Goal: Task Accomplishment & Management: Use online tool/utility

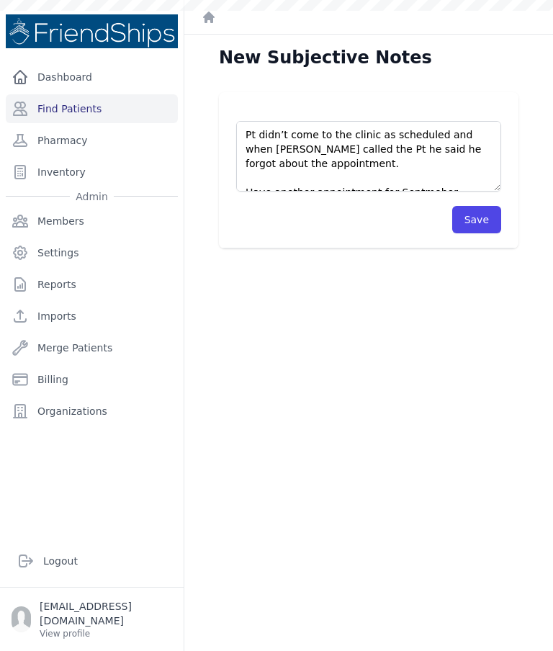
scroll to position [8, 0]
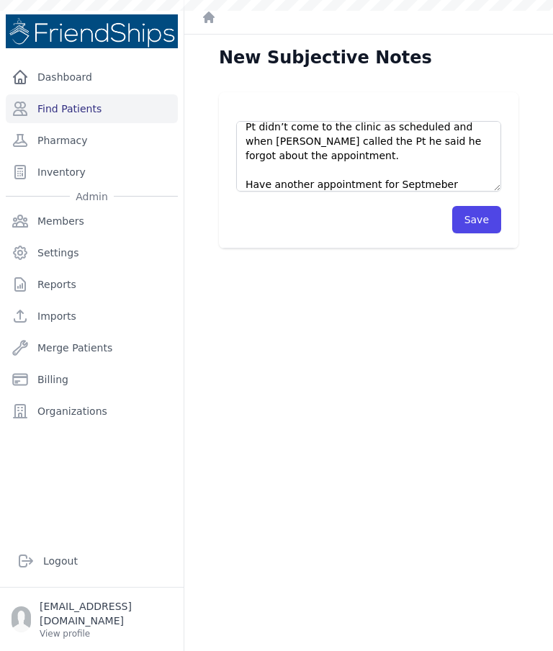
click at [245, 136] on textarea "Pt didn’t come to the clinic as scheduled and when Hussein called the Pt he sai…" at bounding box center [368, 156] width 265 height 71
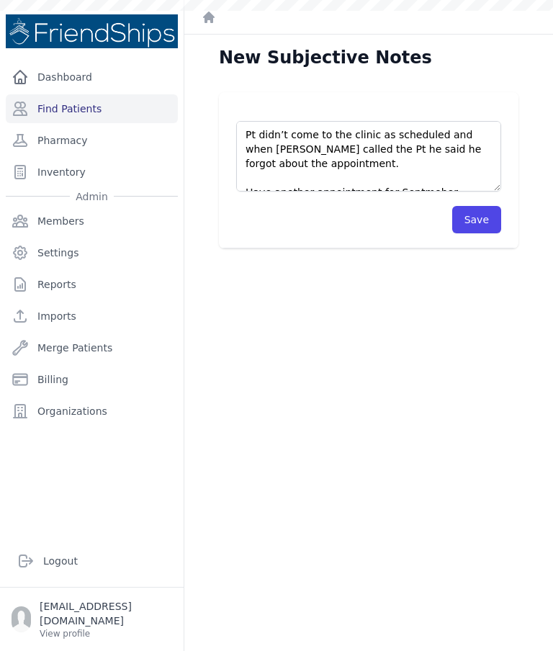
scroll to position [14, 0]
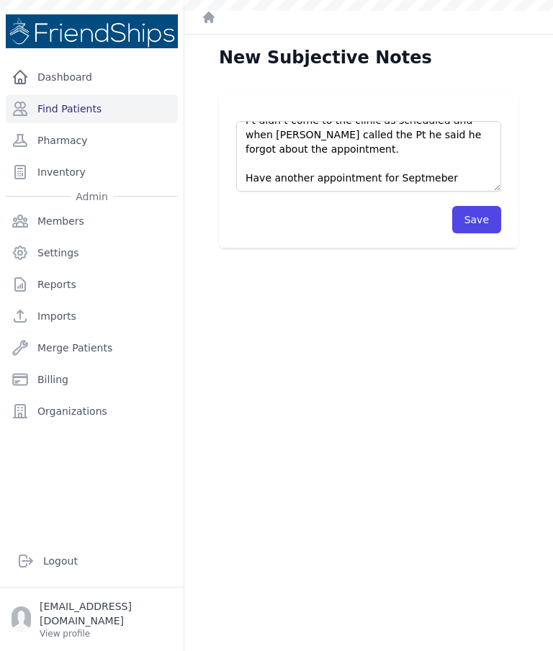
type textarea "Pt didn’t come to the clinic as scheduled and when Hussein called the Pt he sai…"
click at [398, 274] on div "New Subjective Notes Pt didn’t come to the clinic as scheduled and when Hussein…" at bounding box center [368, 360] width 369 height 651
click at [117, 113] on link "Find Patients" at bounding box center [92, 108] width 172 height 29
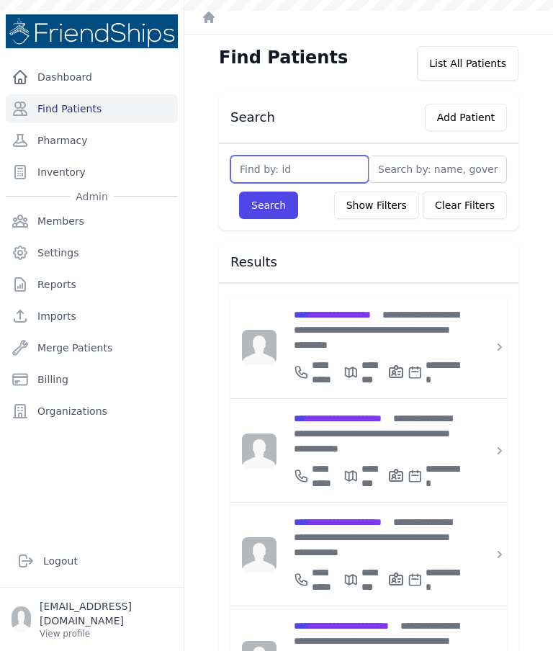
click at [293, 169] on input "text" at bounding box center [299, 169] width 138 height 27
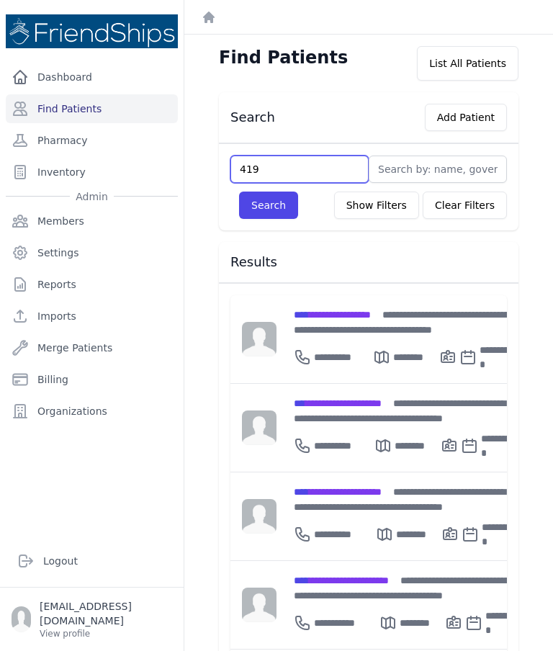
type input "419"
click at [258, 215] on button "Search" at bounding box center [268, 205] width 59 height 27
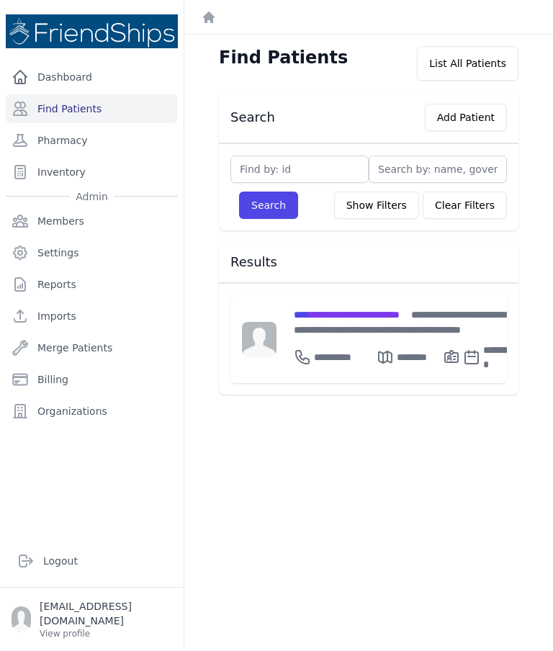
click at [364, 311] on span "**********" at bounding box center [347, 315] width 106 height 10
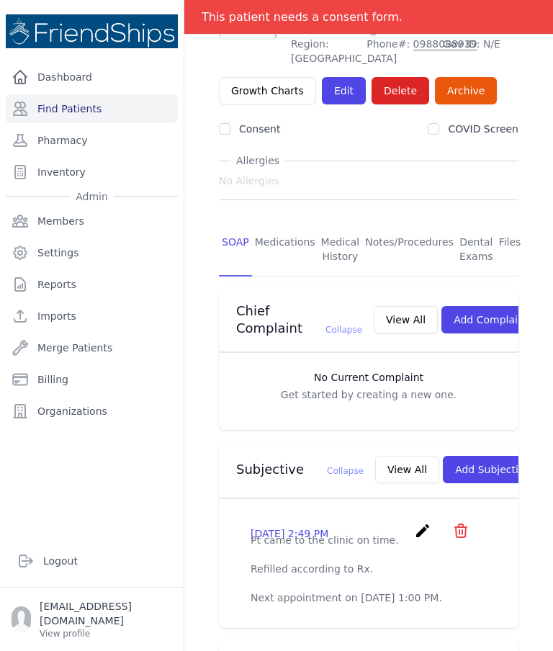
scroll to position [122, 0]
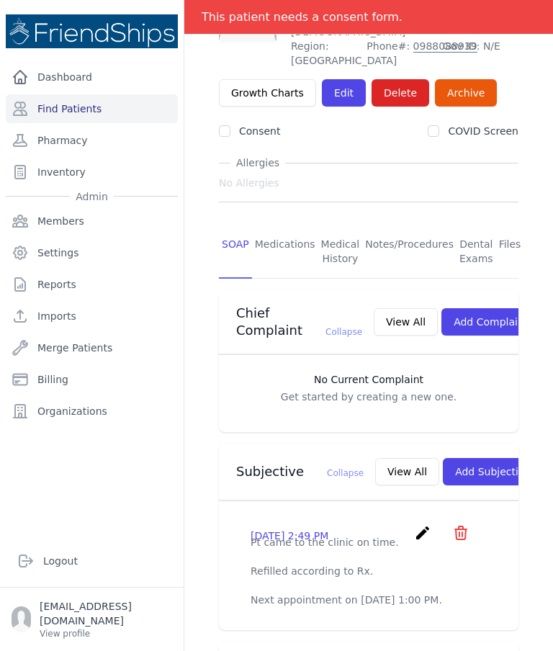
click at [464, 466] on button "Add Subjective" at bounding box center [493, 471] width 100 height 27
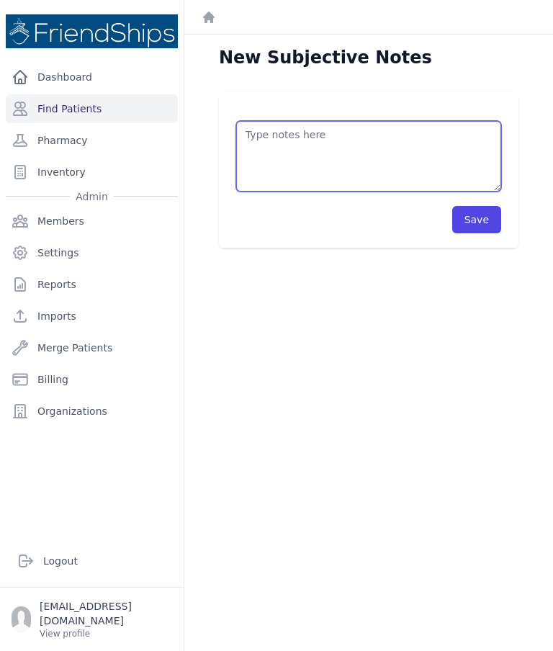
click at [382, 155] on textarea at bounding box center [368, 156] width 265 height 71
paste textarea "Pt didn’t come to the clinic as scheduled and when [PERSON_NAME] called the Pt …"
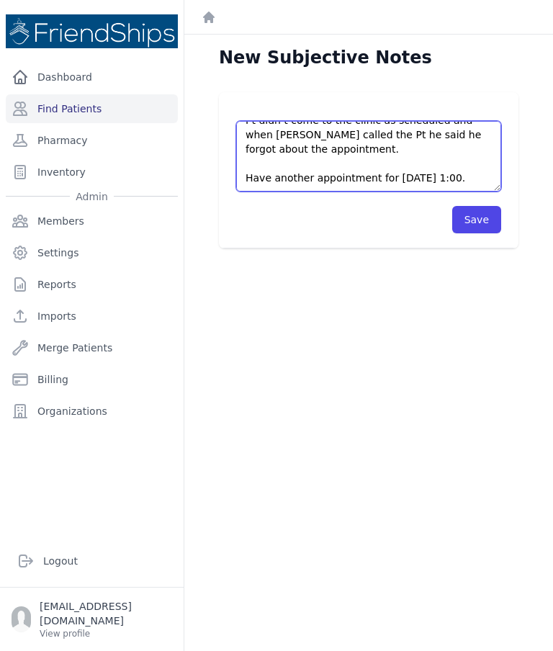
scroll to position [14, 0]
type textarea "Pt didn’t come to the clinic as scheduled and when [PERSON_NAME] called the Pt …"
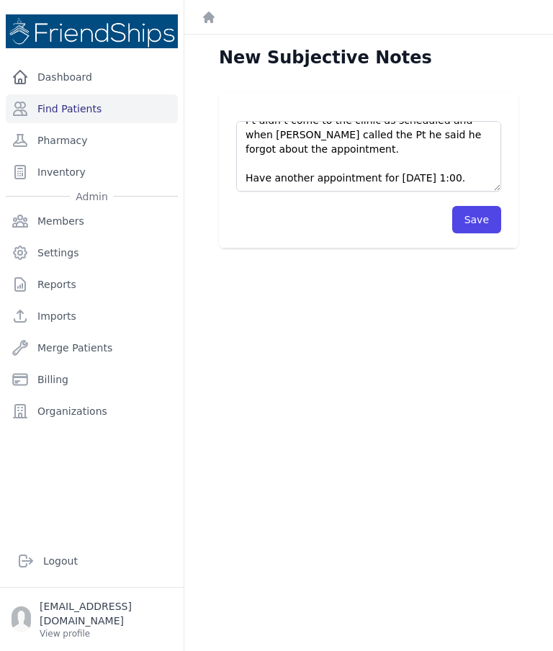
click at [484, 227] on button "Save" at bounding box center [476, 219] width 49 height 27
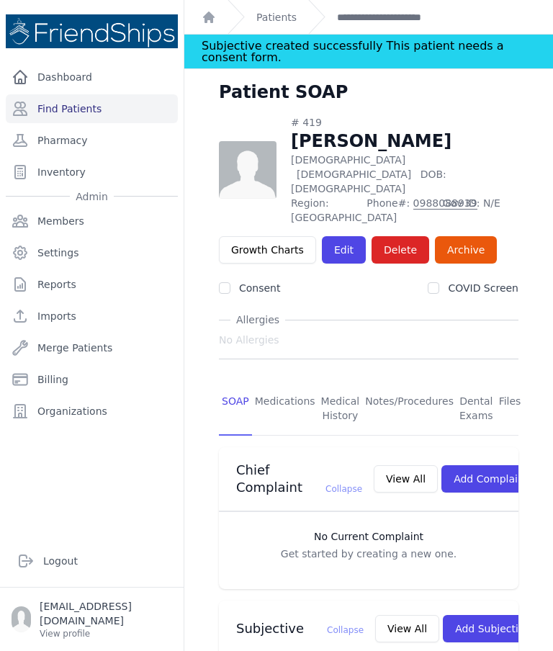
click at [111, 106] on link "Find Patients" at bounding box center [92, 108] width 172 height 29
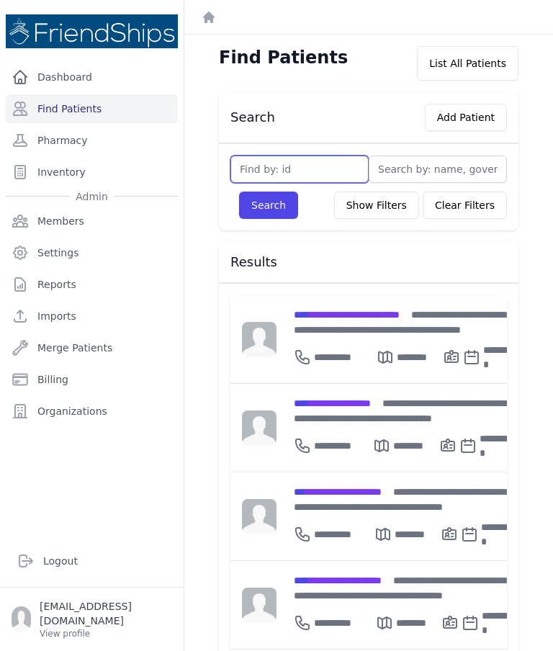
click at [295, 159] on input "text" at bounding box center [299, 169] width 138 height 27
type input "761"
click at [271, 194] on button "Search" at bounding box center [268, 205] width 59 height 27
click at [318, 157] on input "text" at bounding box center [299, 169] width 138 height 27
type input "2"
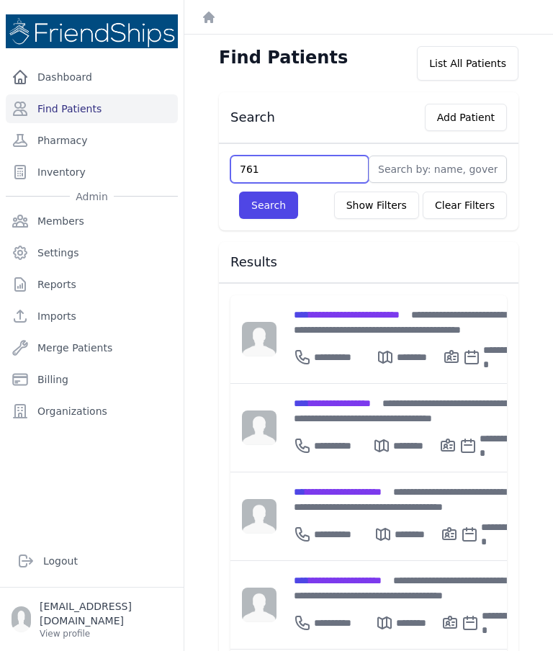
type input "761"
click at [252, 201] on button "Search" at bounding box center [268, 205] width 59 height 27
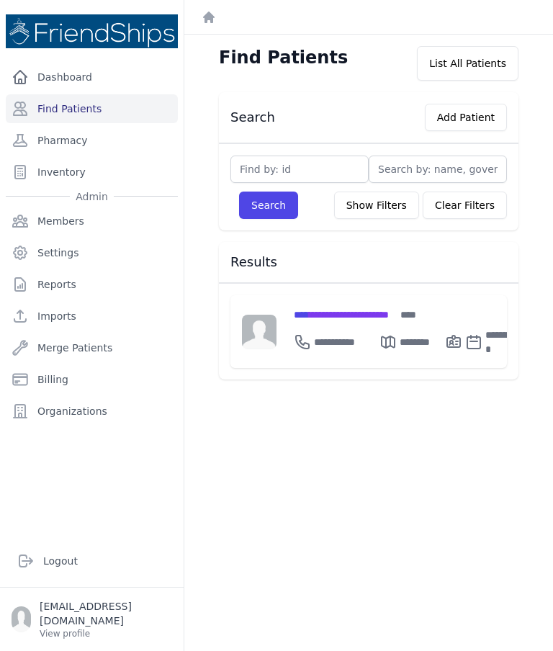
click at [356, 304] on div "**********" at bounding box center [407, 331] width 262 height 73
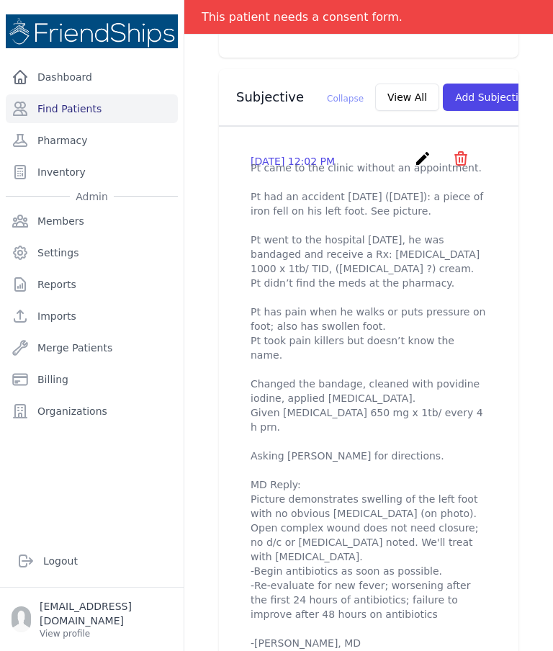
scroll to position [497, 0]
click at [449, 89] on button "Add Subjective" at bounding box center [493, 96] width 100 height 27
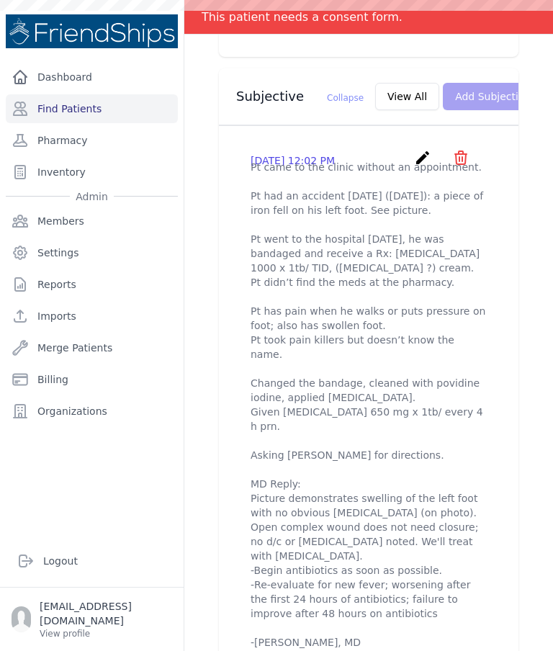
scroll to position [0, 0]
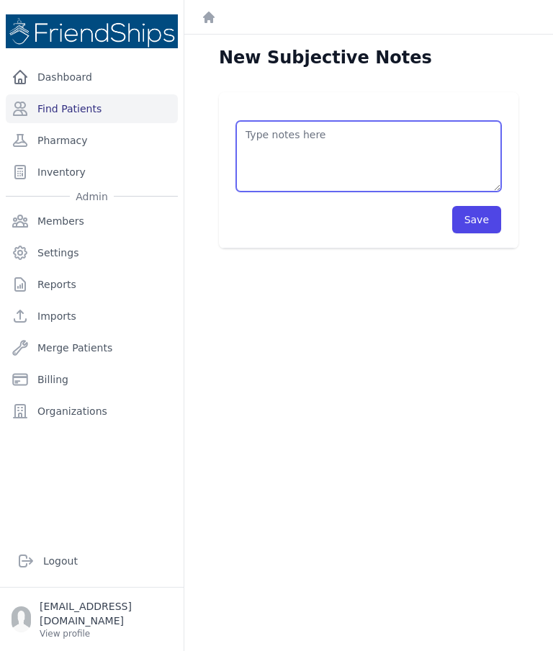
click at [383, 153] on textarea at bounding box center [368, 156] width 265 height 71
paste textarea "Pt didn’t come to the clinic as scheduled and when [PERSON_NAME] called the Pt …"
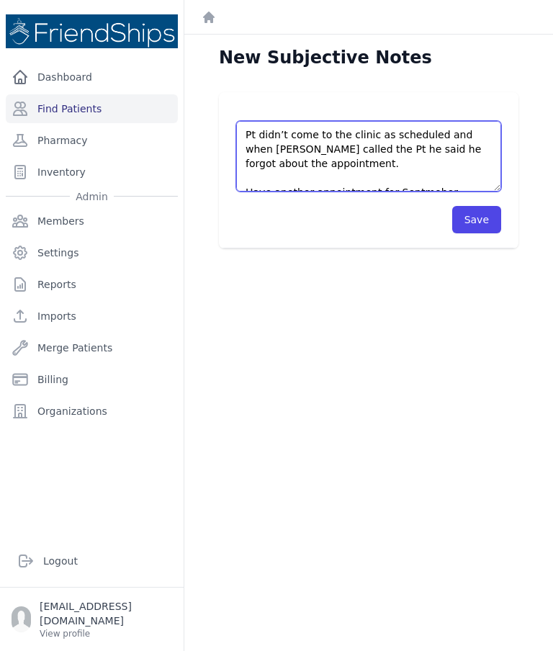
scroll to position [8, 0]
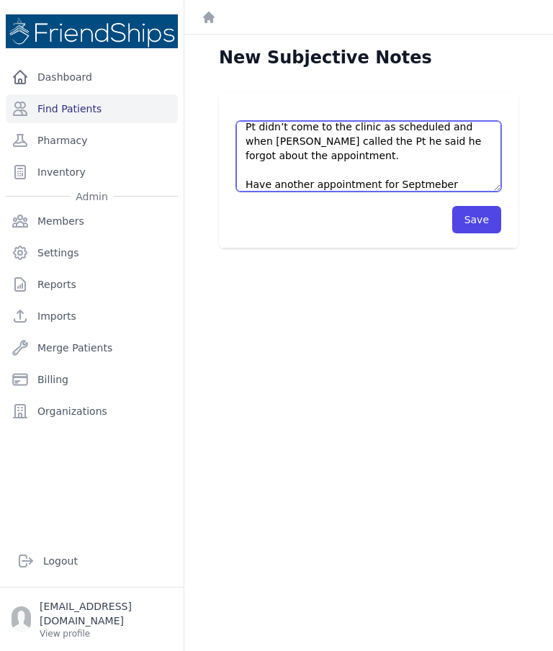
click at [376, 156] on textarea "Pt didn’t come to the clinic as scheduled and when Hussein called the Pt he sai…" at bounding box center [368, 156] width 265 height 71
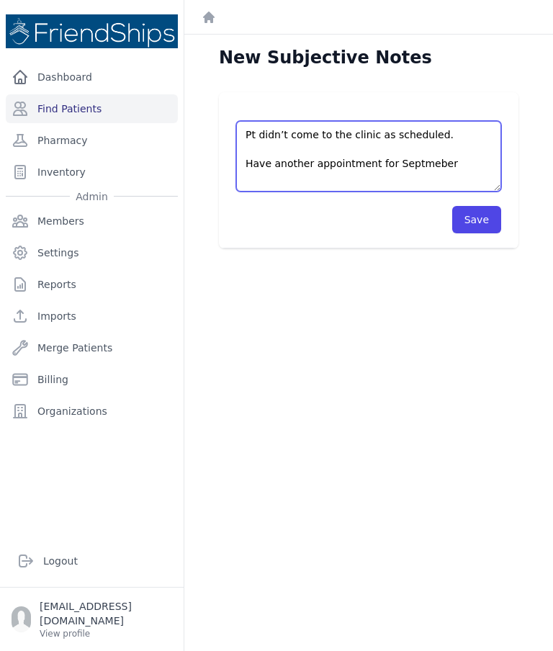
click at [470, 166] on textarea "Pt didn’t come to the clinic as scheduled. Have another appointment for Septmeb…" at bounding box center [368, 156] width 265 height 71
click at [461, 145] on textarea "Pt didn’t come to the clinic as scheduled." at bounding box center [368, 156] width 265 height 71
click at [369, 181] on textarea "Pt didn’t come to the clinic as scheduled." at bounding box center [368, 156] width 265 height 71
click at [454, 138] on textarea "Pt didn’t come to the clinic as scheduled. The antibiotic was dispensed on Sept…" at bounding box center [368, 156] width 265 height 71
type textarea "Pt didn’t come to the clinic as scheduled today. The antibiotic was dispensed o…"
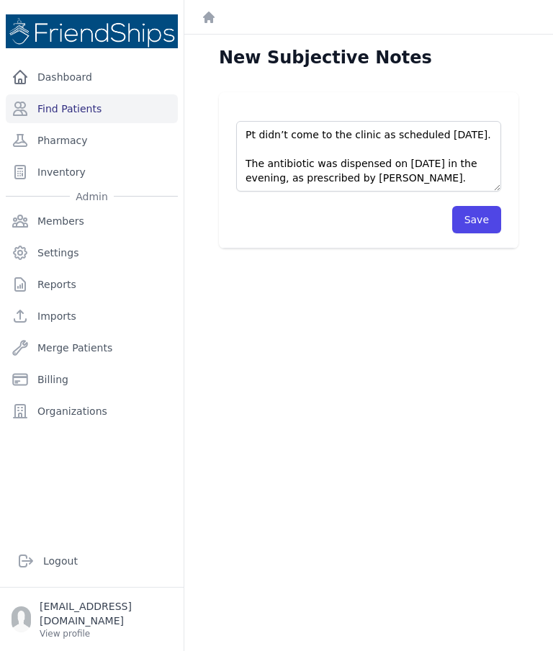
click at [487, 221] on button "Save" at bounding box center [476, 219] width 49 height 27
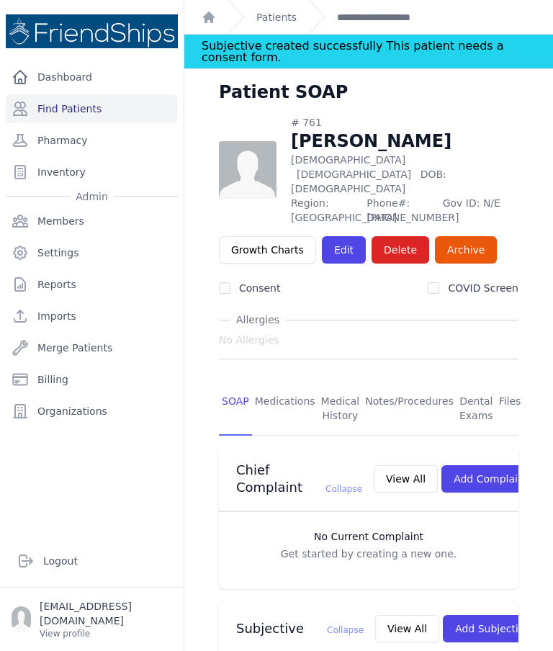
click at [271, 22] on link "Patients" at bounding box center [276, 17] width 40 height 14
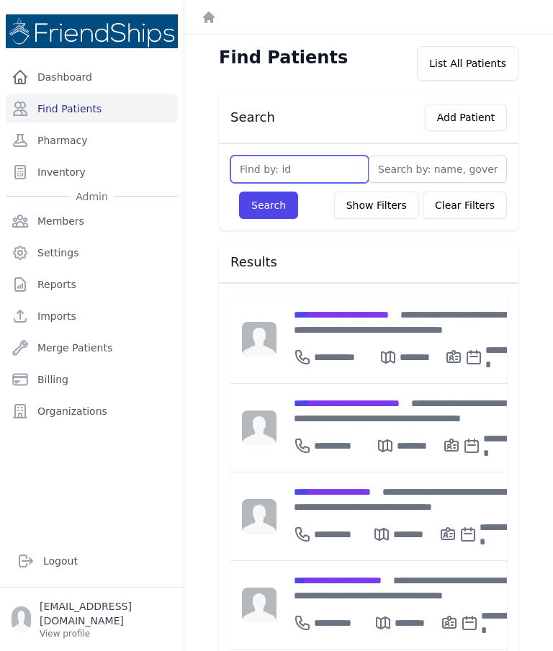
click at [341, 164] on input "text" at bounding box center [299, 169] width 138 height 27
type input "320"
click at [282, 192] on button "Search" at bounding box center [268, 205] width 59 height 27
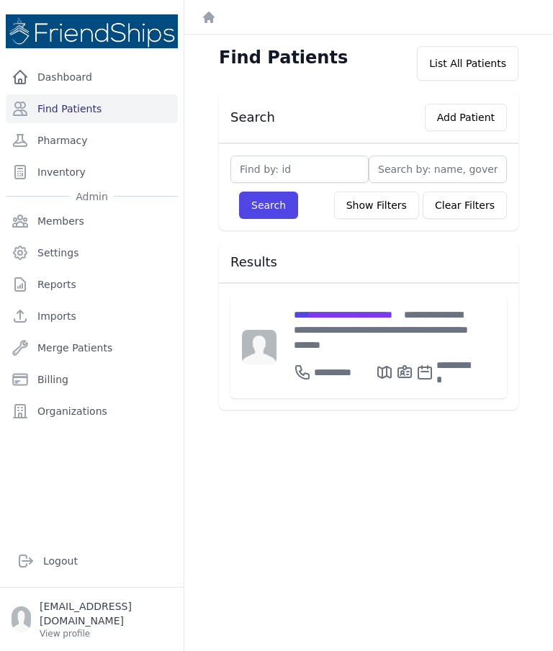
click at [365, 310] on span "**********" at bounding box center [343, 315] width 99 height 10
click at [369, 302] on div "**********" at bounding box center [382, 346] width 212 height 103
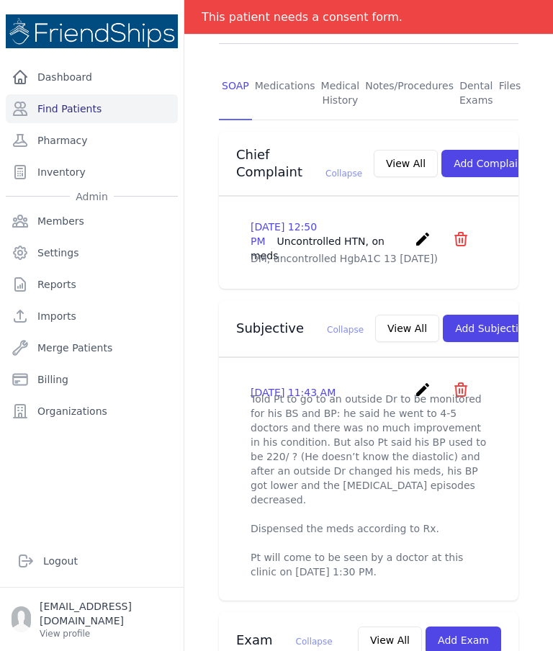
scroll to position [294, 0]
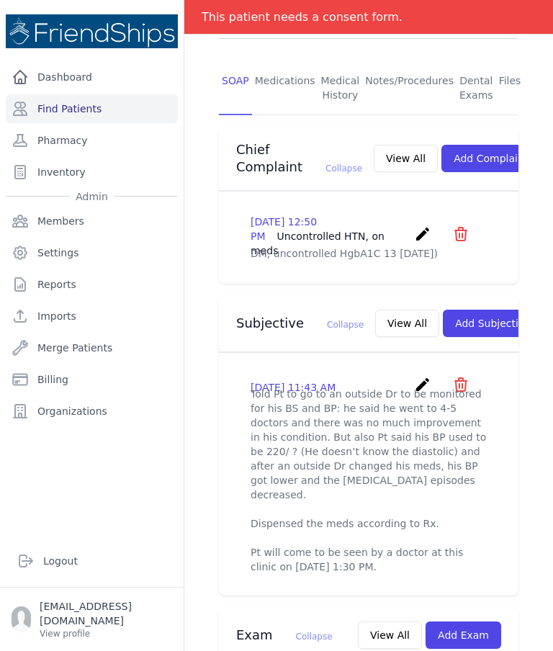
click at [465, 310] on button "Add Subjective" at bounding box center [493, 323] width 100 height 27
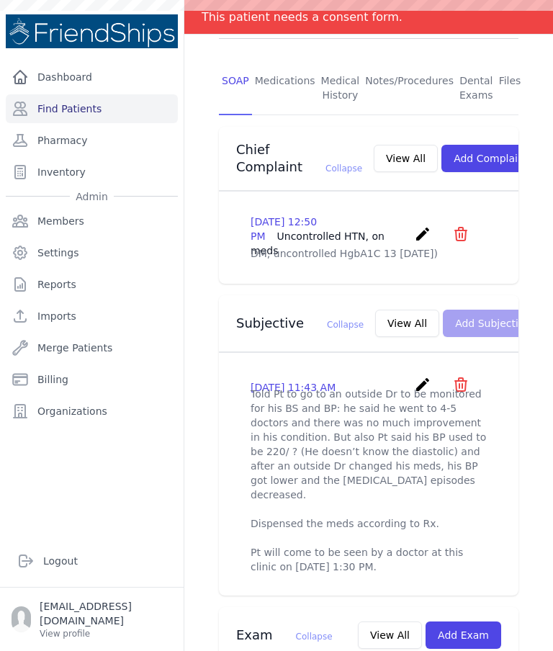
scroll to position [0, 0]
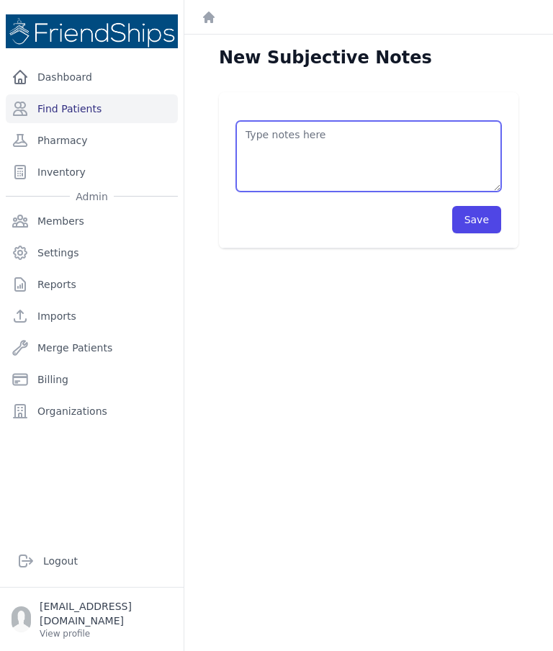
click at [330, 145] on textarea at bounding box center [368, 156] width 265 height 71
paste textarea "Pt didn’t come to the clinic as scheduled and when Hussein called the Pt he sai…"
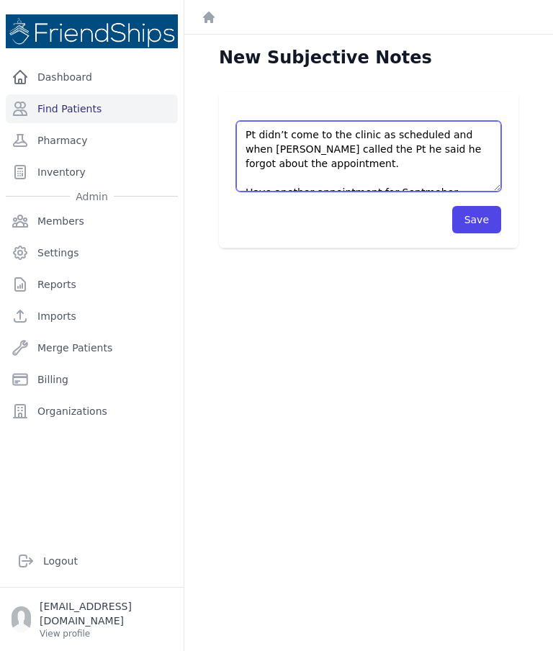
scroll to position [8, 0]
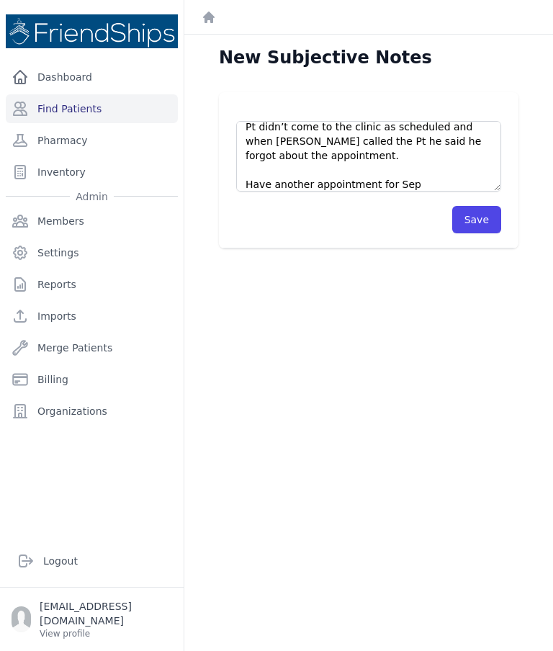
click at [415, 235] on div "Pt didn’t come to the clinic as scheduled and when Hussein called the Pt he sai…" at bounding box center [369, 170] width 300 height 156
click at [260, 526] on div "New Subjective Notes Pt didn’t come to the clinic as scheduled and when Hussein…" at bounding box center [368, 360] width 369 height 651
click at [282, 615] on div "New Subjective Notes Pt didn’t come to the clinic as scheduled and when Hussein…" at bounding box center [368, 360] width 369 height 651
click at [370, 570] on div "New Subjective Notes Pt didn’t come to the clinic as scheduled and when Hussein…" at bounding box center [368, 360] width 369 height 651
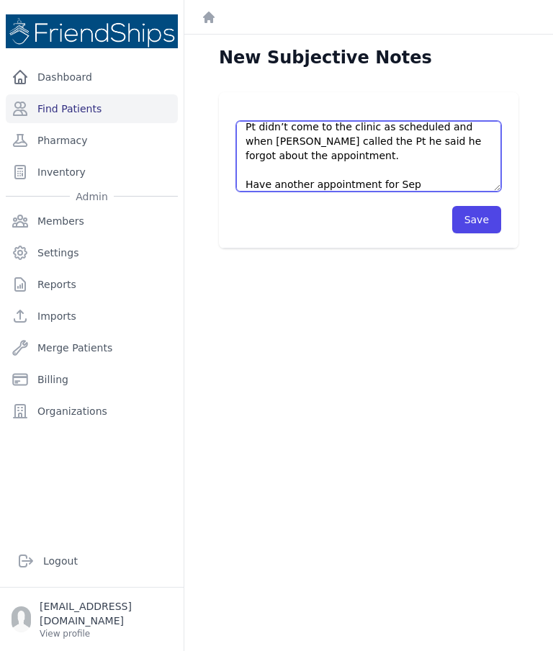
click at [435, 175] on textarea "Pt didn’t come to the clinic as scheduled and when Hussein called the Pt he sai…" at bounding box center [368, 156] width 265 height 71
click at [423, 183] on textarea "Pt didn’t come to the clinic as scheduled and when Hussein called the Pt he sai…" at bounding box center [368, 156] width 265 height 71
click at [330, 186] on textarea "Pt didn’t come to the clinic as scheduled and when Hussein called the Pt he sai…" at bounding box center [368, 156] width 265 height 71
click at [328, 182] on textarea "Pt didn’t come to the clinic as scheduled and when Hussein called the Pt he sai…" at bounding box center [368, 156] width 265 height 71
click at [403, 184] on textarea "Pt didn’t come to the clinic as scheduled and when Hussein called the Pt he sai…" at bounding box center [368, 156] width 265 height 71
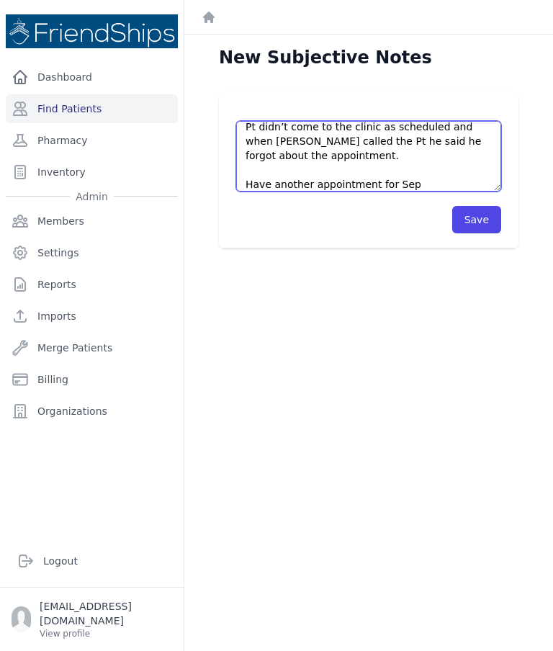
click at [398, 186] on textarea "Pt didn’t come to the clinic as scheduled and when Hussein called the Pt he sai…" at bounding box center [368, 156] width 265 height 71
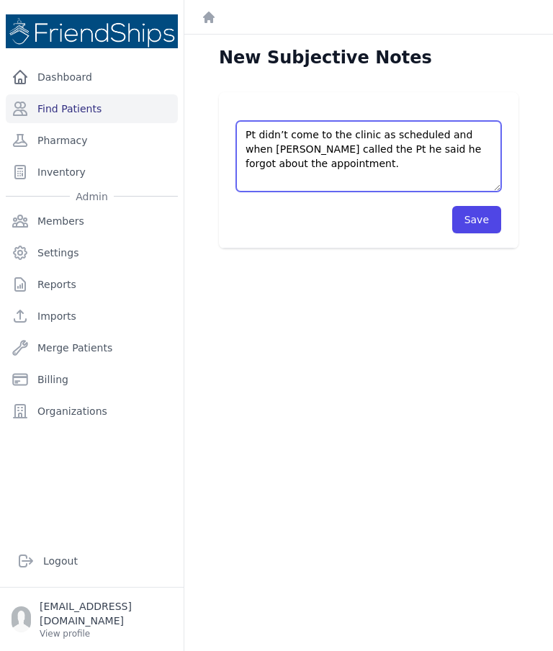
scroll to position [0, 0]
click at [341, 149] on textarea "Pt didn’t come to the clinic as scheduled and when Hussein called the Pt he sai…" at bounding box center [368, 156] width 265 height 71
click at [344, 150] on textarea "Pt didn’t come to the clinic as scheduled and when Hussein called the Pt he sai…" at bounding box center [368, 156] width 265 height 71
click at [371, 152] on textarea "Pt didn’t come to the clinic as scheduled and when Hussein called the Pt, Pt he…" at bounding box center [368, 156] width 265 height 71
click at [364, 151] on textarea "Pt didn’t come to the clinic as scheduled and when Hussein called the Pt, Pt he…" at bounding box center [368, 156] width 265 height 71
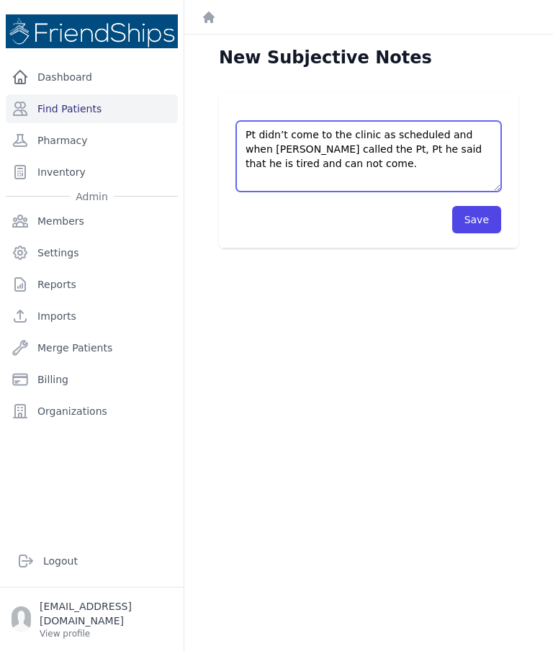
click at [366, 149] on textarea "Pt didn’t come to the clinic as scheduled and when Hussein called the Pt, Pt he…" at bounding box center [368, 156] width 265 height 71
click at [368, 148] on textarea "Pt didn’t come to the clinic as scheduled and when Hussein called the Pt, Pt he…" at bounding box center [368, 156] width 265 height 71
click at [485, 150] on textarea "Pt didn’t come to the clinic as scheduled and when Hussein called the Pt, Pt sa…" at bounding box center [368, 156] width 265 height 71
click at [293, 166] on textarea "Pt didn’t come to the clinic as scheduled and when Hussein called the Pt, Pt sa…" at bounding box center [368, 156] width 265 height 71
type textarea "Pt didn’t come to the clinic as scheduled and when Hussein called the Pt, Pt sa…"
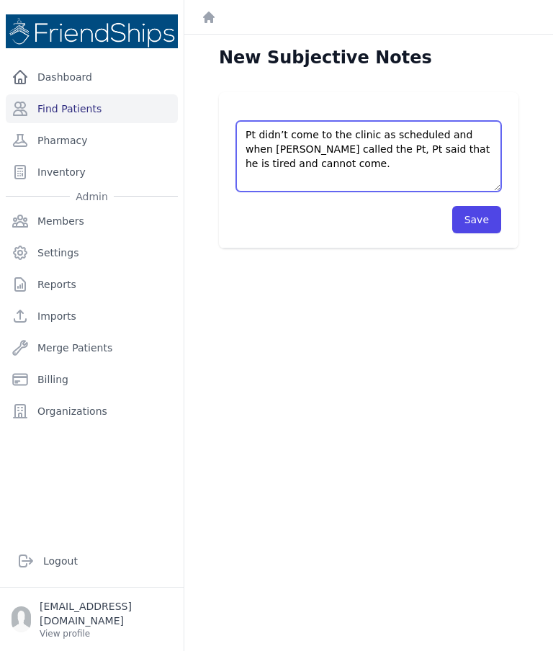
click at [488, 226] on button "Save" at bounding box center [476, 219] width 49 height 27
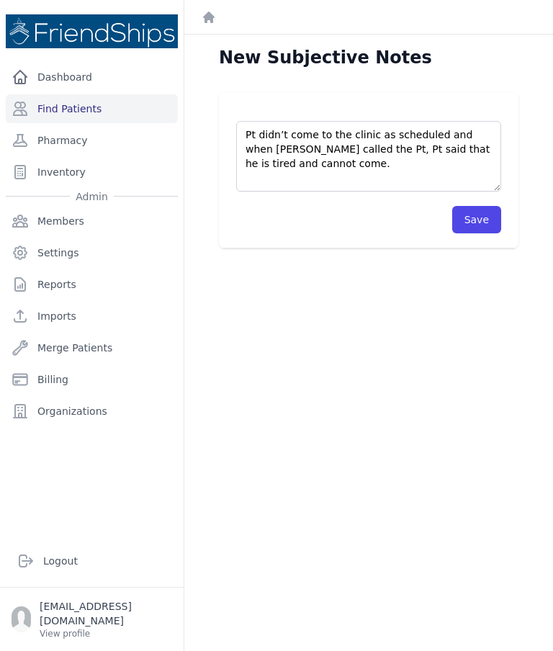
click at [479, 225] on button "Save" at bounding box center [476, 219] width 49 height 27
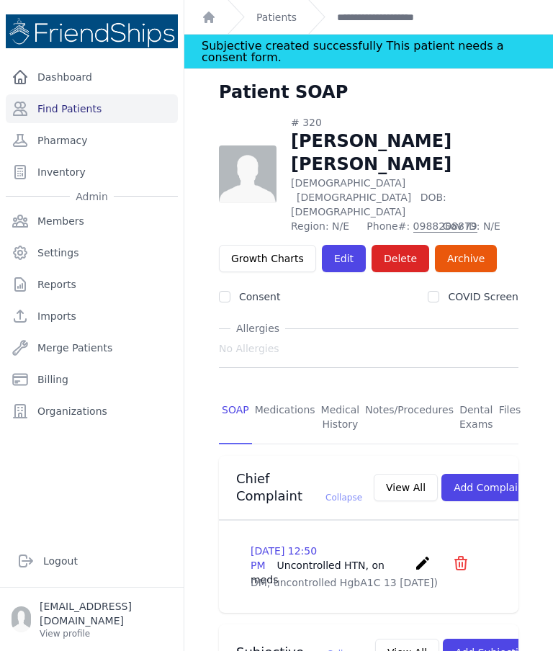
click at [81, 118] on link "Find Patients" at bounding box center [92, 108] width 172 height 29
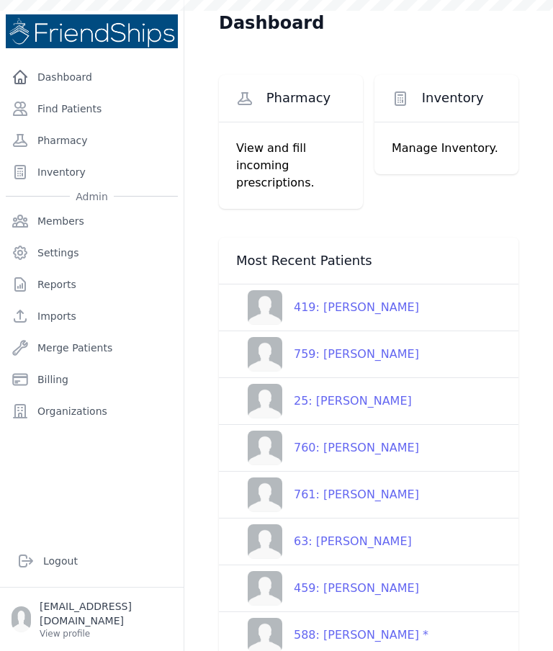
click at [103, 104] on link "Find Patients" at bounding box center [92, 108] width 172 height 29
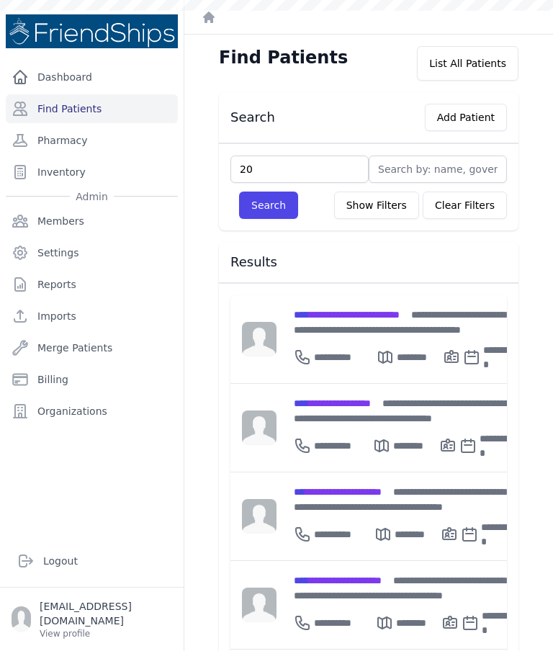
type input "20"
click at [257, 212] on button "Search" at bounding box center [268, 205] width 59 height 27
click at [282, 171] on input "text" at bounding box center [299, 169] width 138 height 27
type input "20"
click at [273, 204] on button "Search" at bounding box center [268, 205] width 59 height 27
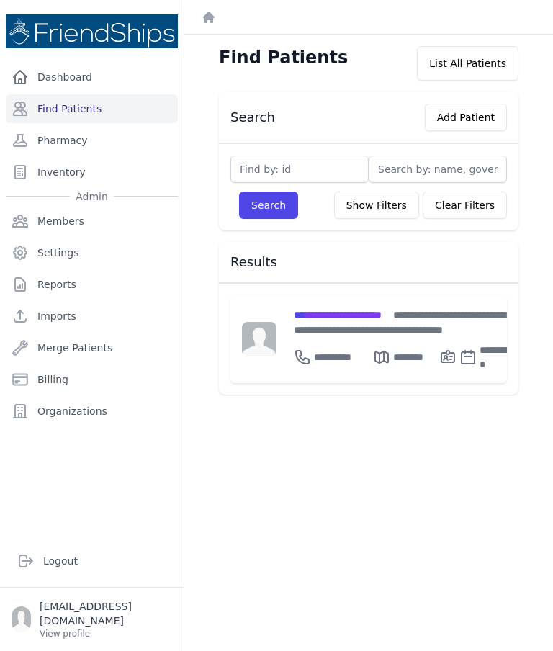
click at [345, 310] on span "**********" at bounding box center [338, 315] width 88 height 10
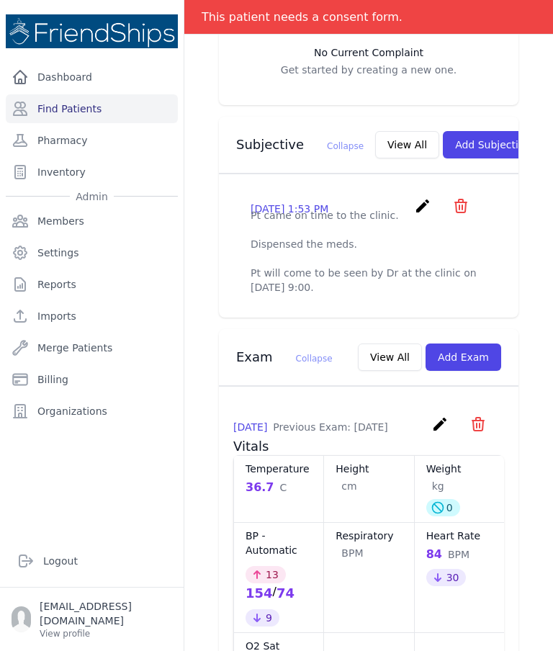
scroll to position [470, 0]
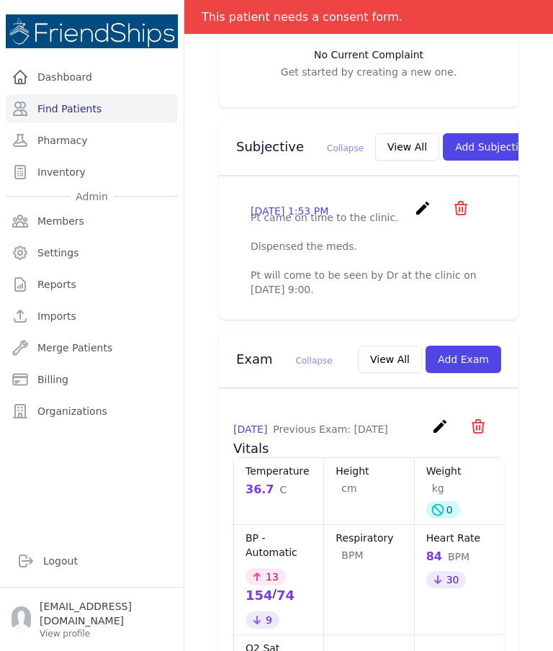
click at [375, 133] on button "View All" at bounding box center [407, 146] width 64 height 27
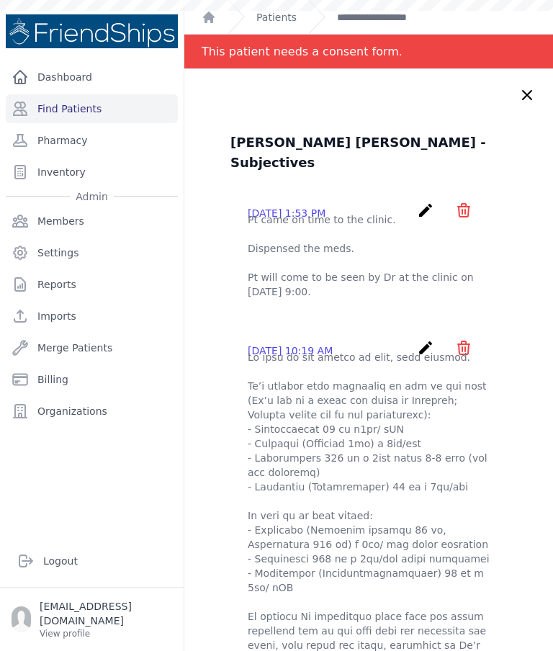
scroll to position [0, 0]
click at [99, 104] on link "Find Patients" at bounding box center [92, 108] width 172 height 29
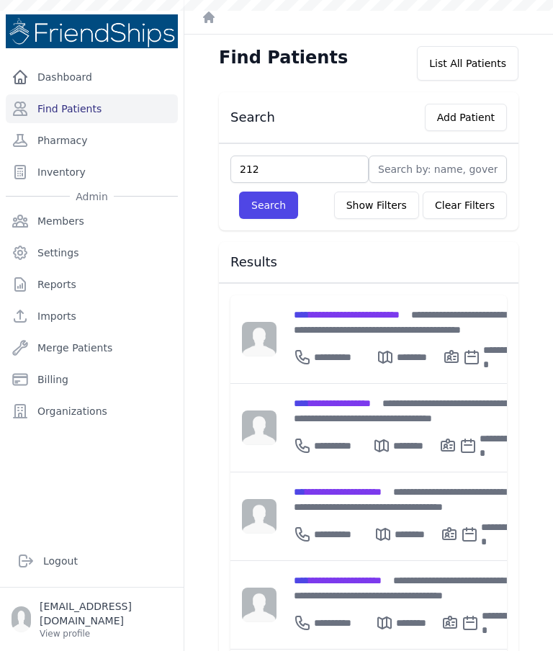
type input "212"
click at [270, 213] on button "Search" at bounding box center [268, 205] width 59 height 27
click at [259, 216] on button "Search" at bounding box center [268, 205] width 59 height 27
click at [311, 143] on div "Search Add Patient" at bounding box center [369, 117] width 300 height 51
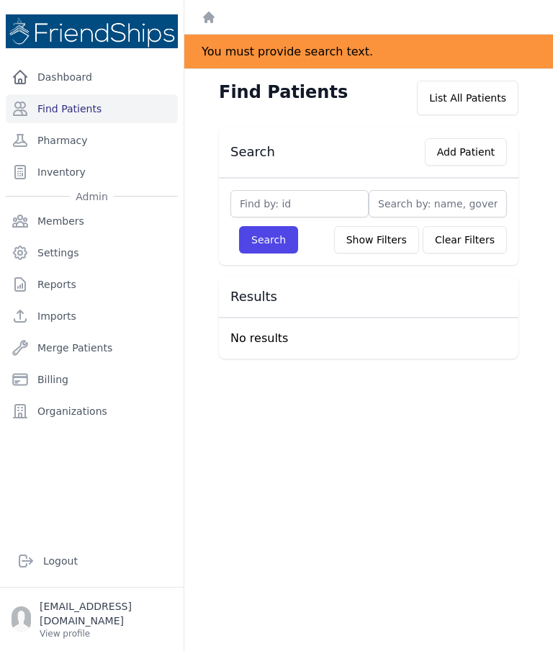
click at [313, 194] on input "text" at bounding box center [299, 203] width 138 height 27
type input "212"
click at [278, 242] on button "Search" at bounding box center [268, 239] width 59 height 27
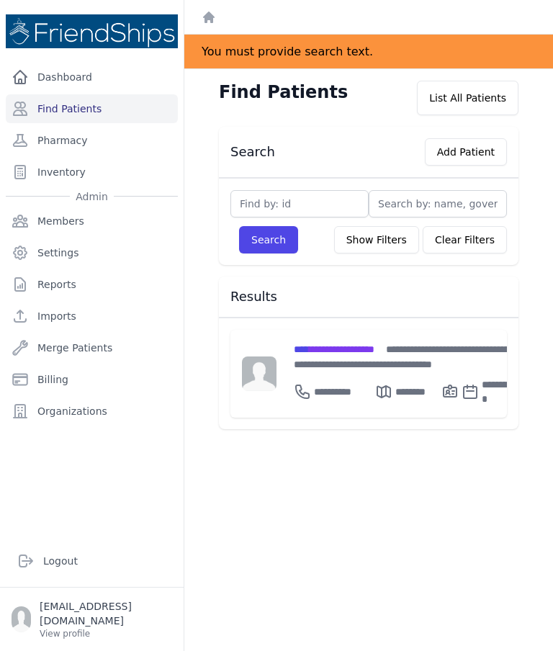
click at [361, 349] on span "**********" at bounding box center [334, 349] width 81 height 10
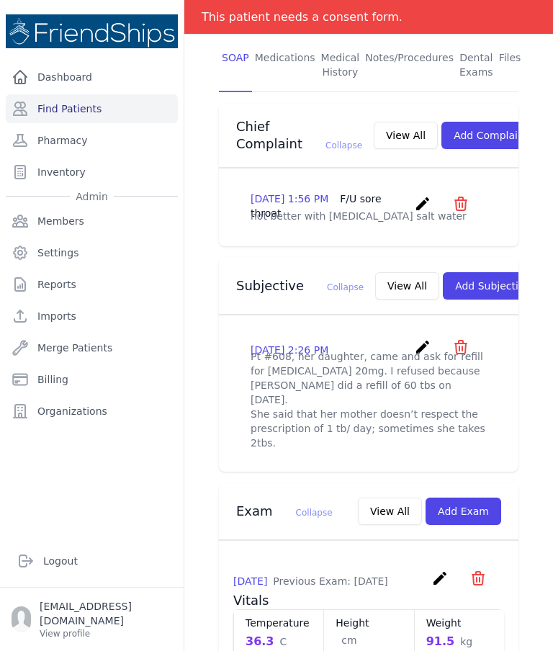
scroll to position [312, 0]
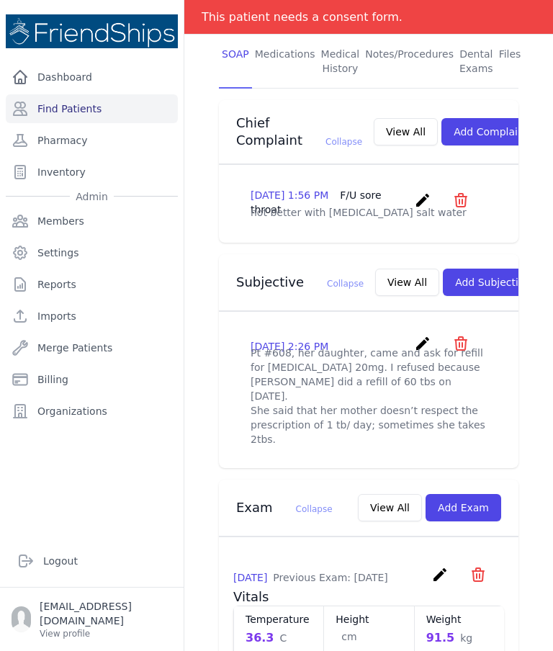
click at [375, 290] on button "View All" at bounding box center [407, 282] width 64 height 27
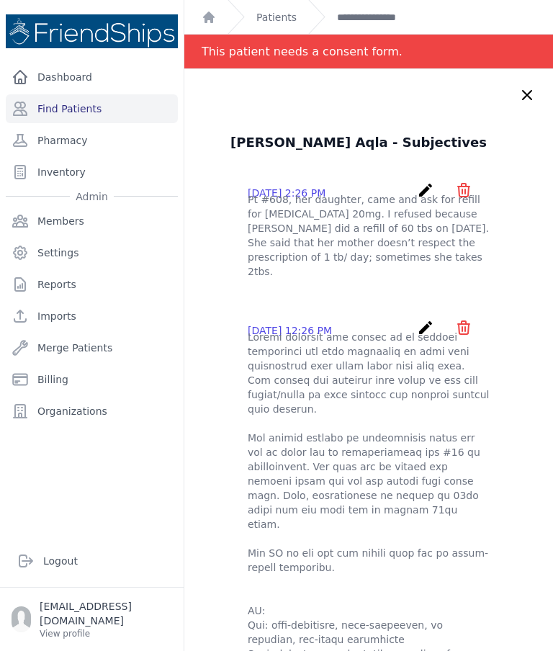
scroll to position [0, 0]
click at [270, 19] on link "Patients" at bounding box center [276, 17] width 40 height 14
click at [272, 24] on link "Patients" at bounding box center [276, 17] width 40 height 14
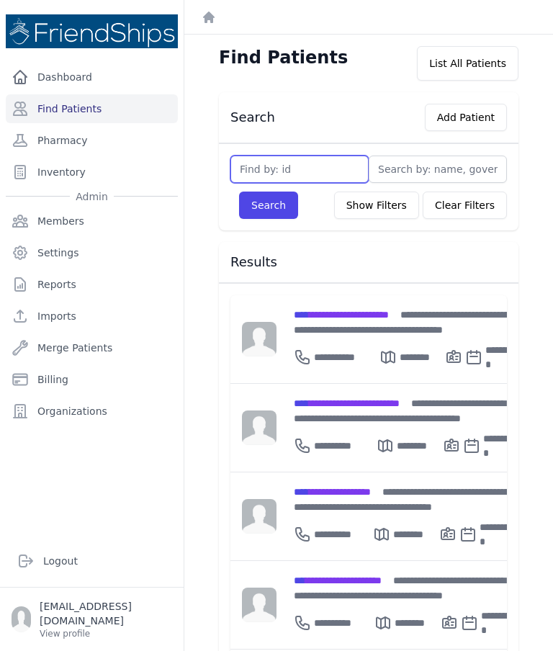
click at [319, 162] on input "text" at bounding box center [299, 169] width 138 height 27
type input "749"
click at [268, 215] on button "Search" at bounding box center [268, 205] width 59 height 27
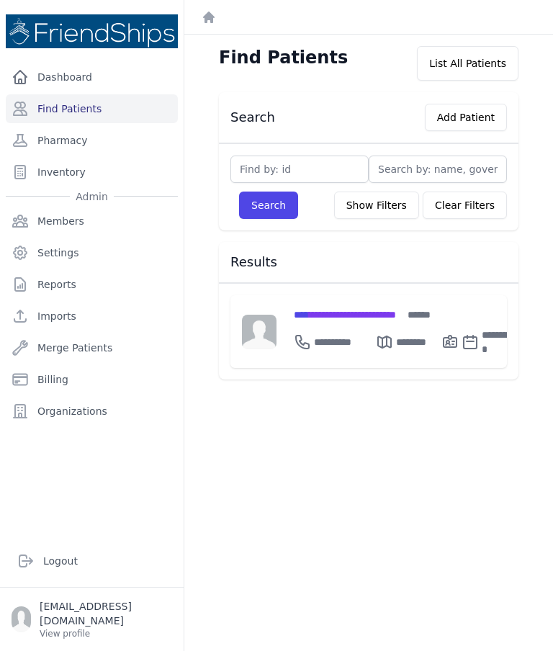
click at [372, 302] on div "**********" at bounding box center [404, 331] width 257 height 73
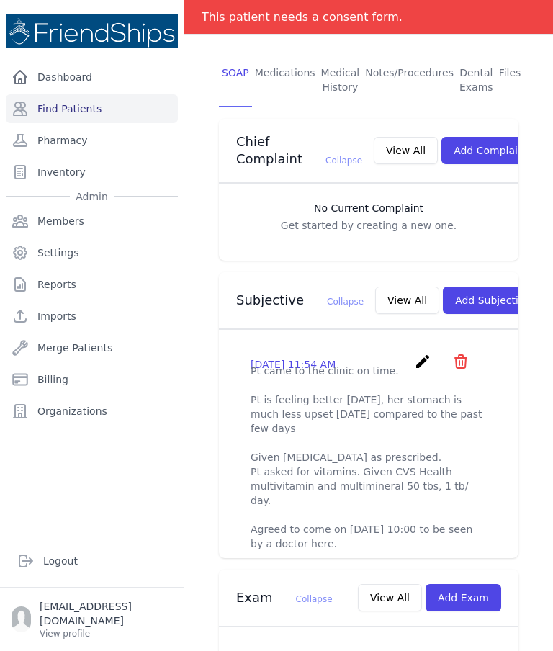
scroll to position [314, 0]
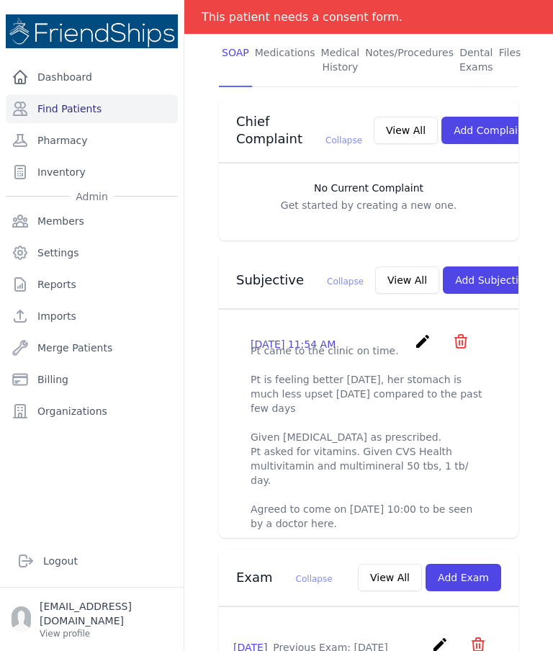
click at [375, 269] on button "View All" at bounding box center [407, 279] width 64 height 27
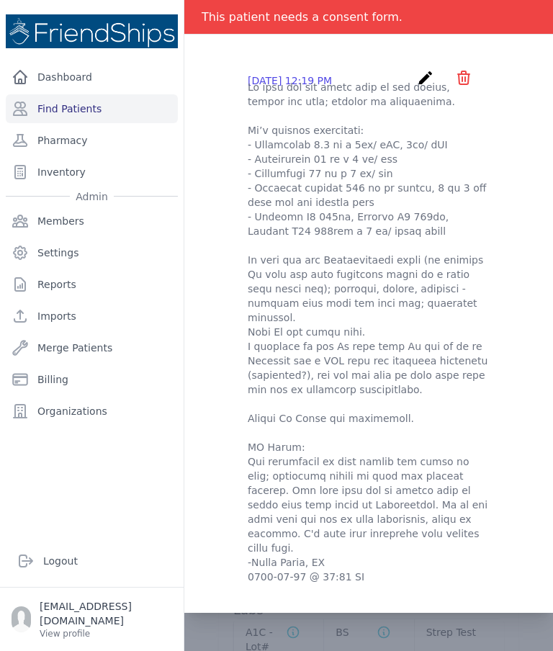
scroll to position [619, 0]
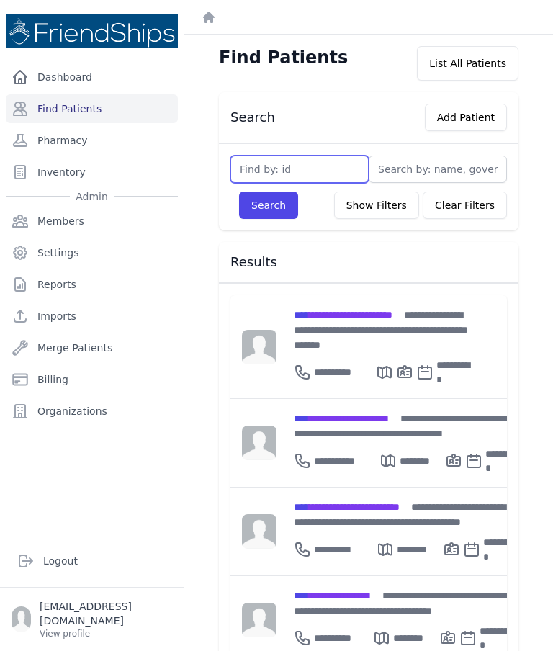
click at [336, 161] on input "text" at bounding box center [299, 169] width 138 height 27
type input "758"
click at [282, 199] on button "Search" at bounding box center [268, 205] width 59 height 27
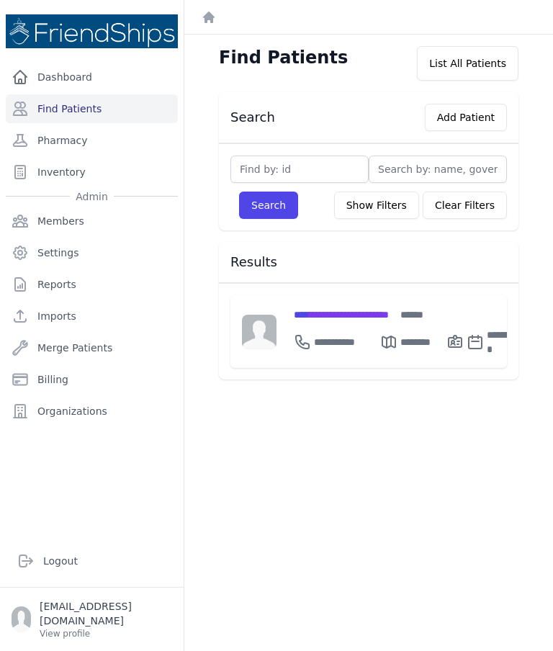
click at [378, 310] on span "**********" at bounding box center [341, 315] width 95 height 10
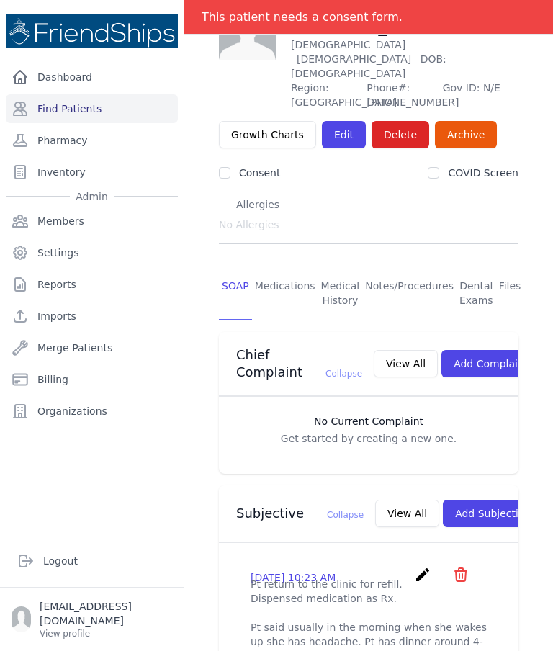
scroll to position [127, 0]
click at [375, 500] on button "View All" at bounding box center [407, 513] width 64 height 27
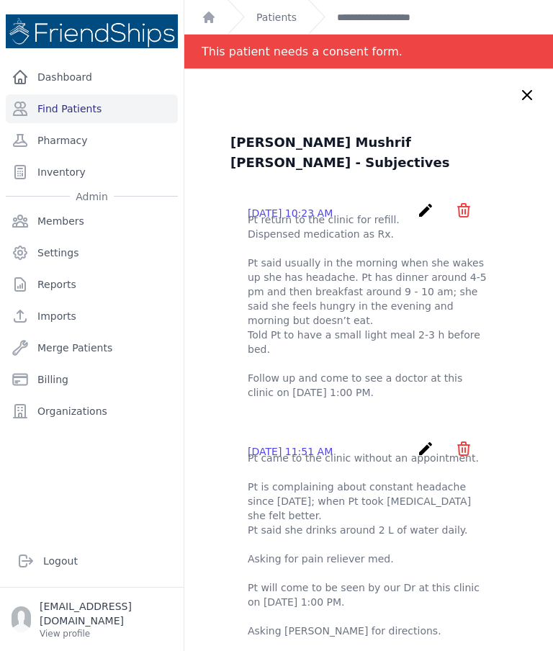
scroll to position [0, 0]
click at [531, 92] on icon at bounding box center [527, 95] width 9 height 9
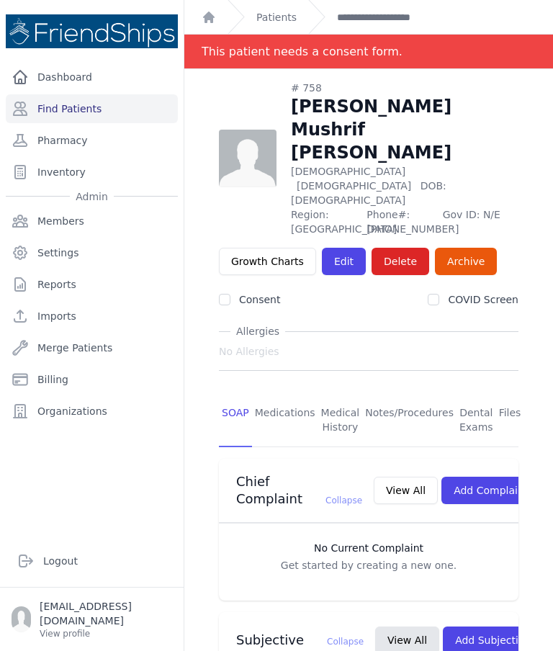
click at [112, 107] on link "Find Patients" at bounding box center [92, 108] width 172 height 29
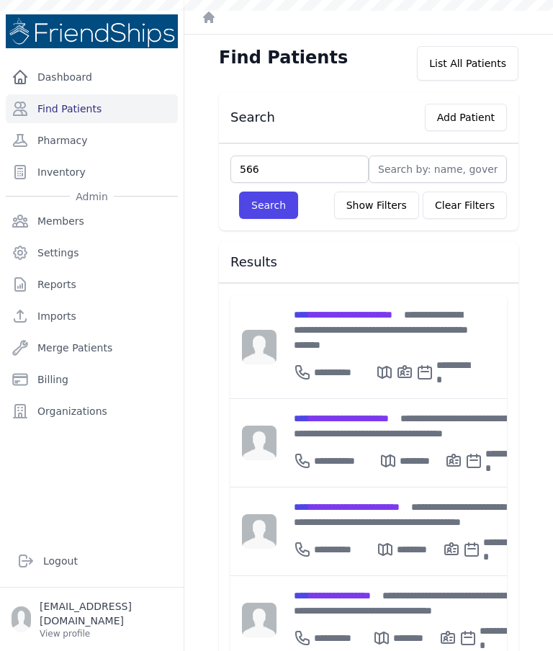
type input "566"
click at [268, 215] on button "Search" at bounding box center [268, 205] width 59 height 27
click at [295, 169] on input "text" at bounding box center [299, 169] width 138 height 27
type input "566"
click at [281, 218] on button "Search" at bounding box center [268, 205] width 59 height 27
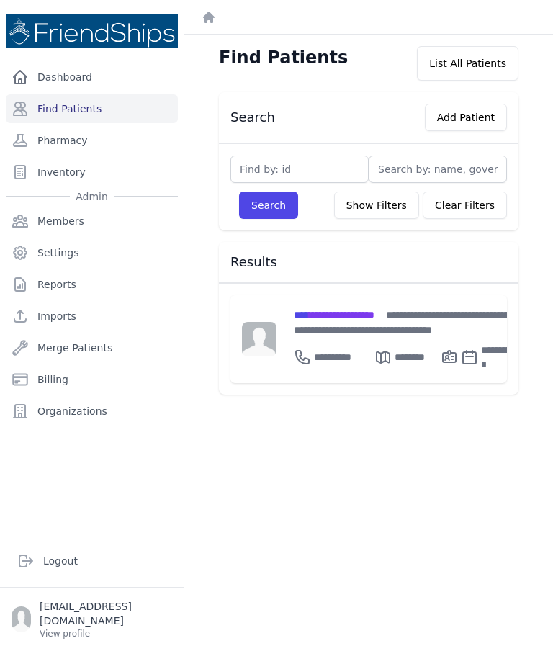
click at [374, 310] on span "**********" at bounding box center [334, 315] width 81 height 10
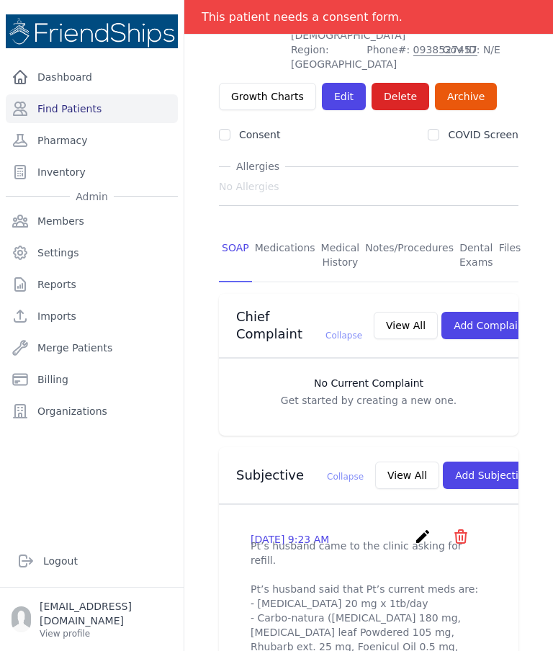
scroll to position [141, 0]
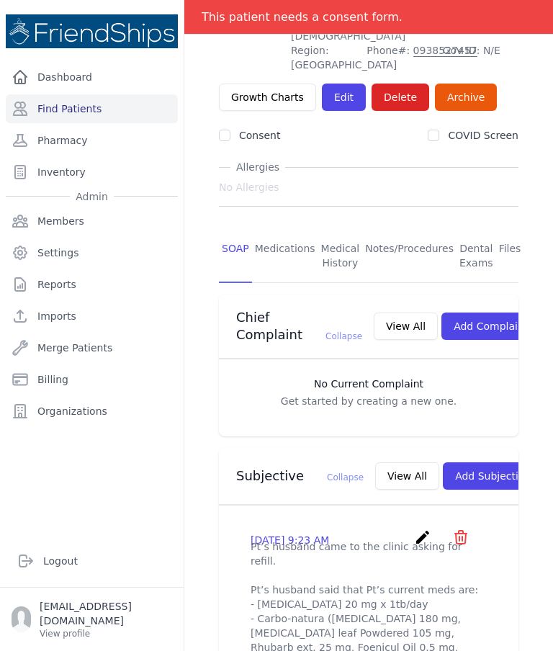
click at [515, 230] on link "Files" at bounding box center [510, 256] width 28 height 53
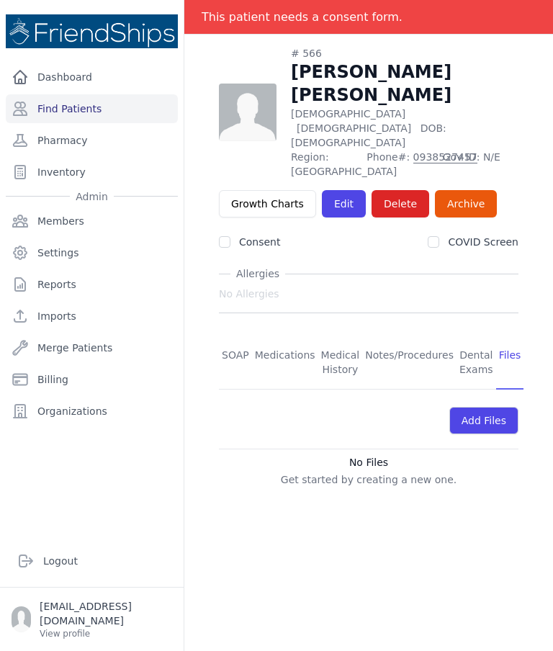
click at [233, 336] on link "SOAP" at bounding box center [235, 362] width 33 height 53
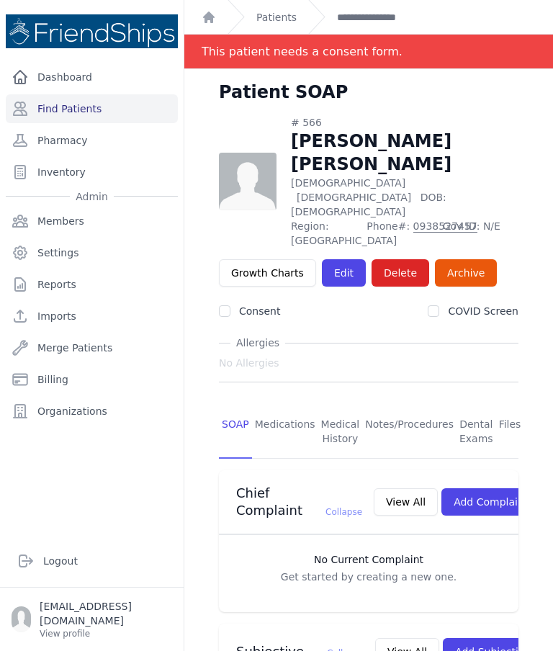
click at [511, 405] on link "Files" at bounding box center [510, 431] width 28 height 53
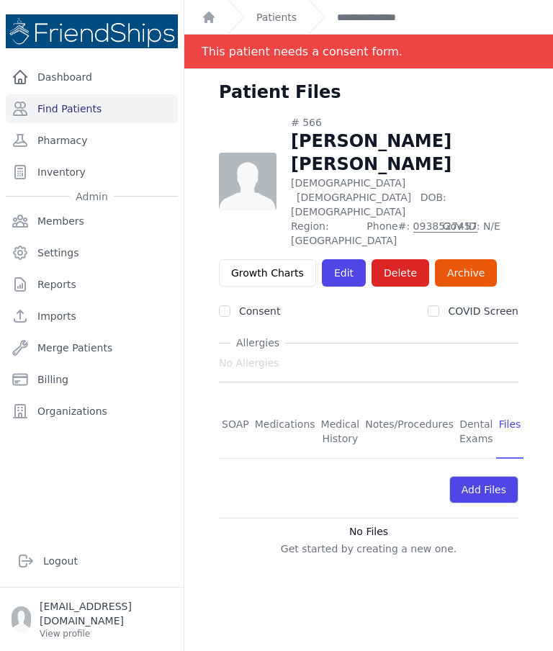
click at [242, 405] on link "SOAP" at bounding box center [235, 431] width 33 height 53
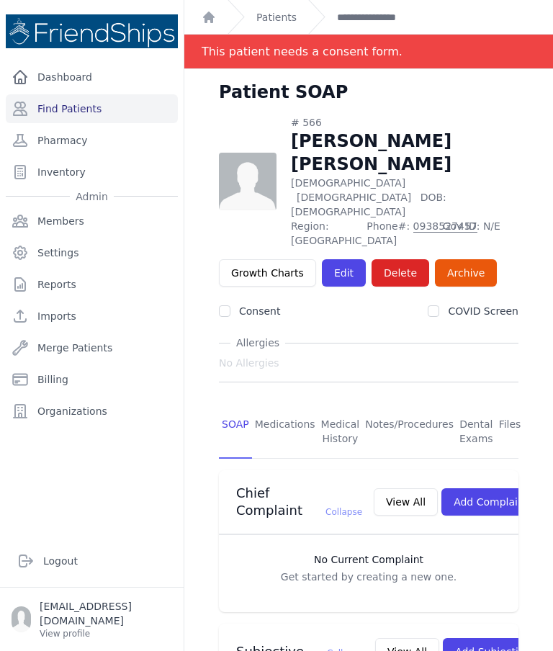
click at [280, 13] on link "Patients" at bounding box center [276, 17] width 40 height 14
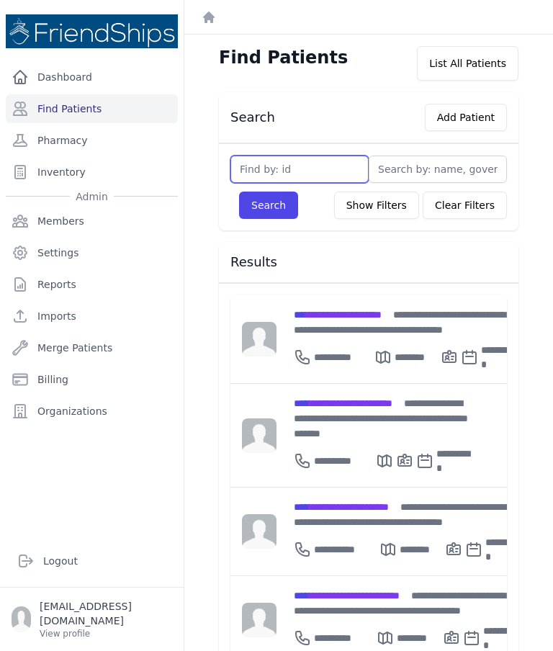
click at [330, 175] on input "text" at bounding box center [299, 169] width 138 height 27
type input "759"
click at [258, 209] on button "Search" at bounding box center [268, 205] width 59 height 27
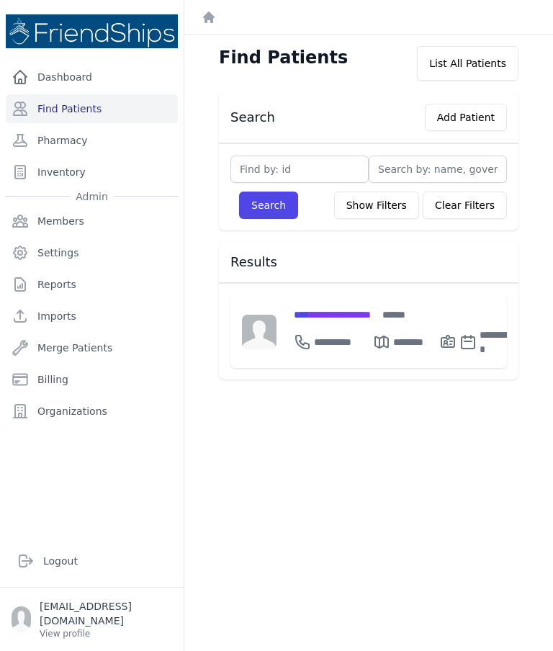
click at [334, 315] on span "**********" at bounding box center [332, 315] width 77 height 10
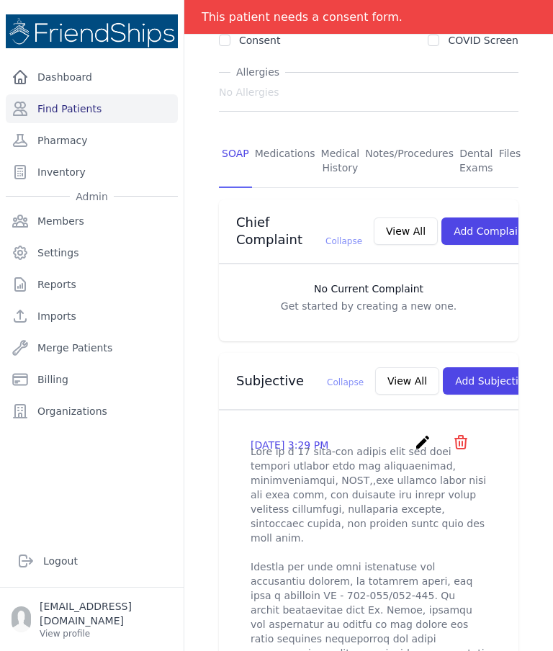
scroll to position [193, 0]
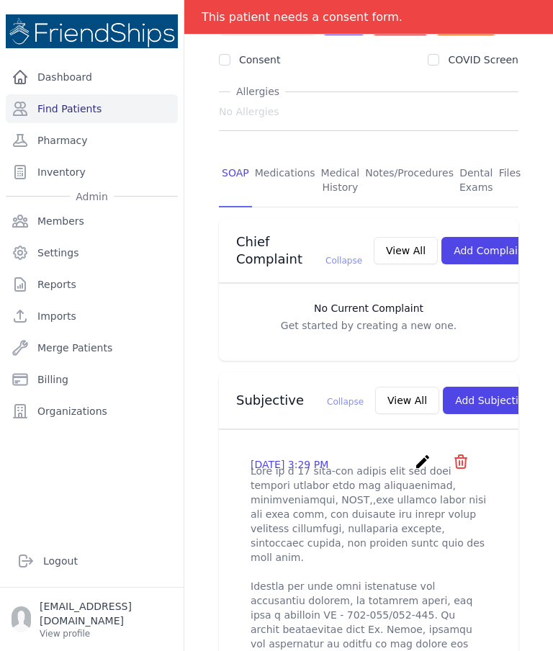
click at [125, 112] on link "Find Patients" at bounding box center [92, 108] width 172 height 29
click at [89, 143] on link "Pharmacy" at bounding box center [92, 140] width 172 height 29
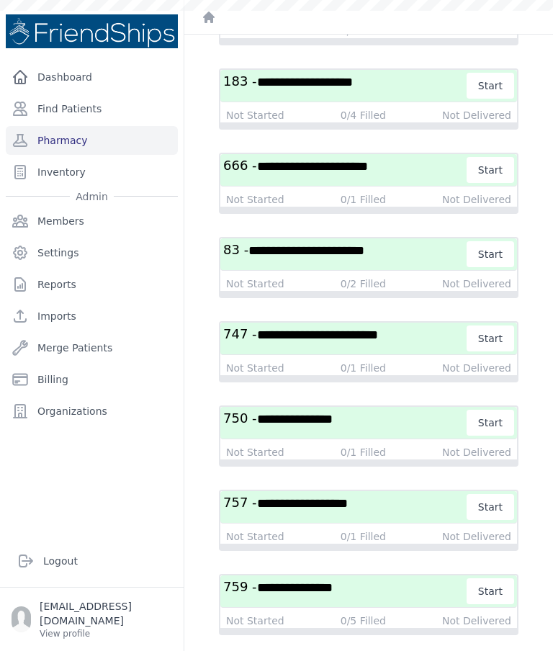
click at [310, 594] on span "**********" at bounding box center [295, 587] width 76 height 13
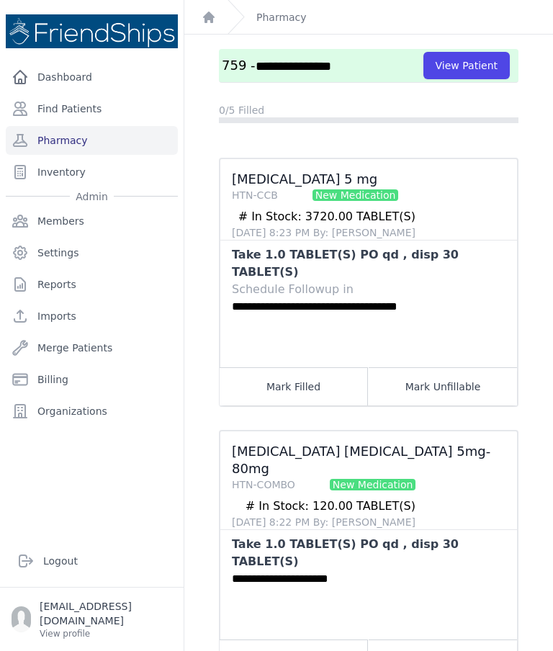
scroll to position [107, 0]
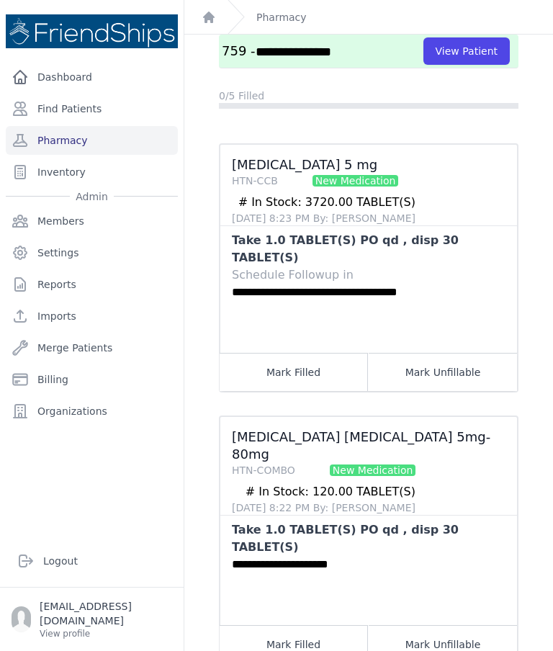
click at [266, 353] on button "Mark Filled" at bounding box center [294, 372] width 148 height 38
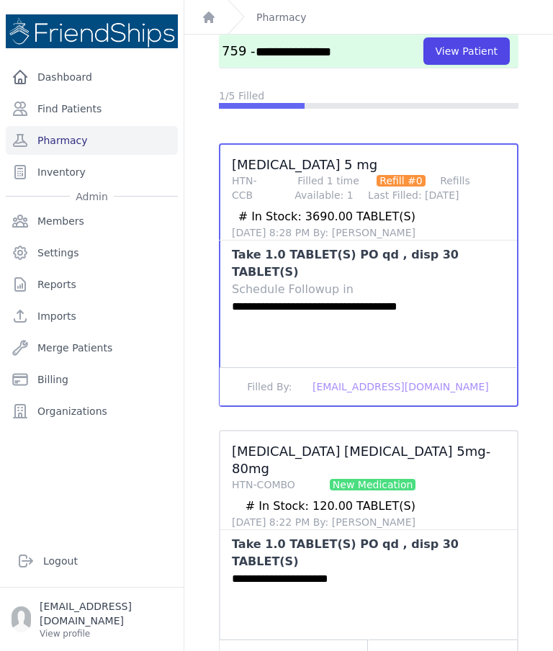
click at [258, 639] on button "Mark Filled" at bounding box center [294, 658] width 148 height 38
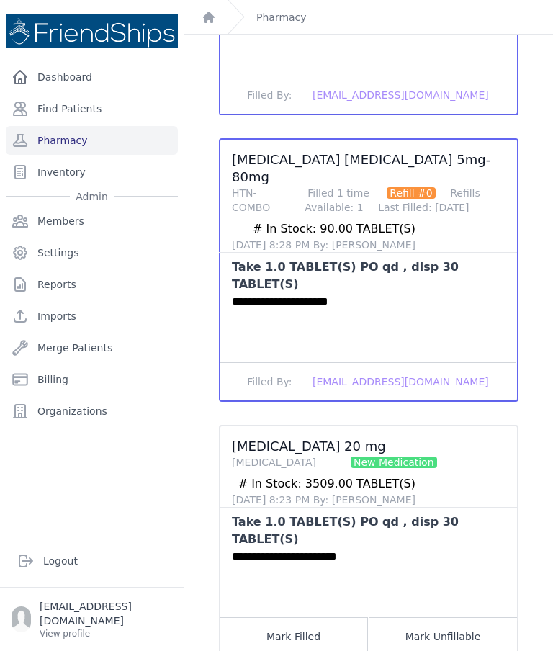
scroll to position [399, 0]
click at [262, 617] on button "Mark Filled" at bounding box center [294, 636] width 148 height 38
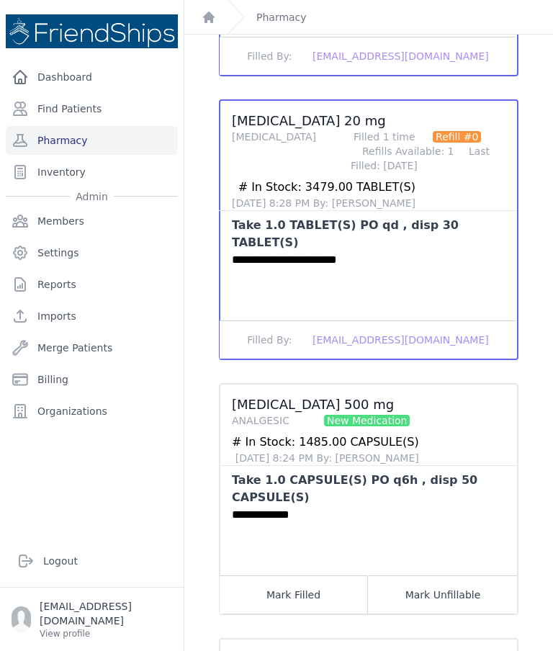
scroll to position [727, 0]
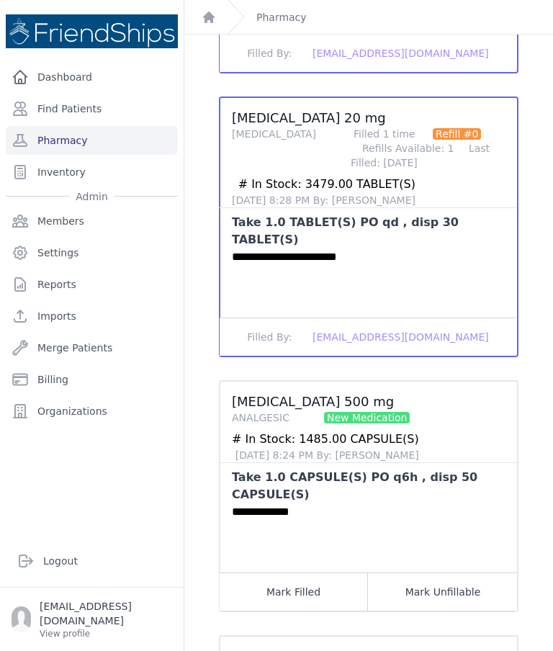
click at [257, 572] on button "Mark Filled" at bounding box center [294, 591] width 148 height 38
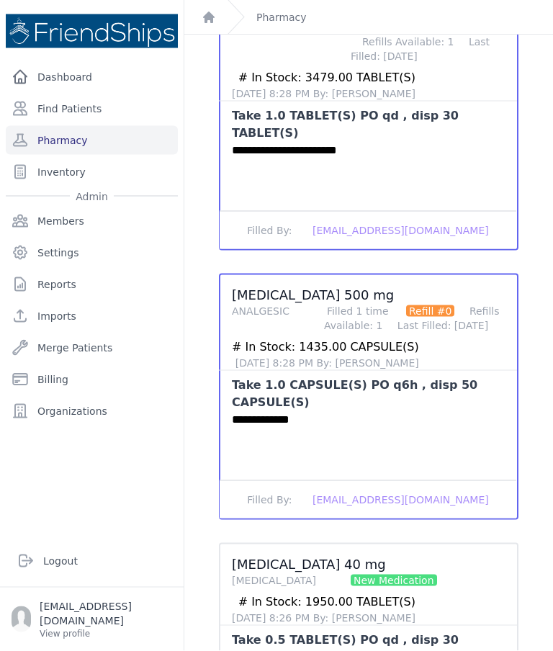
scroll to position [58, 0]
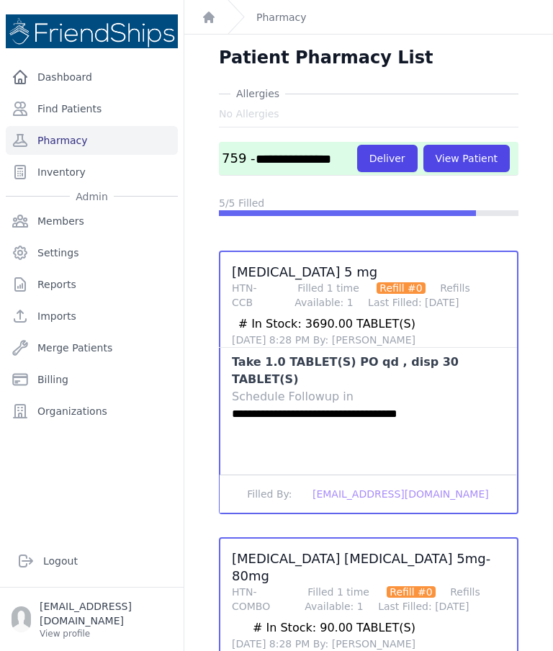
scroll to position [-1, 0]
click at [388, 145] on button "Deliver" at bounding box center [387, 158] width 60 height 27
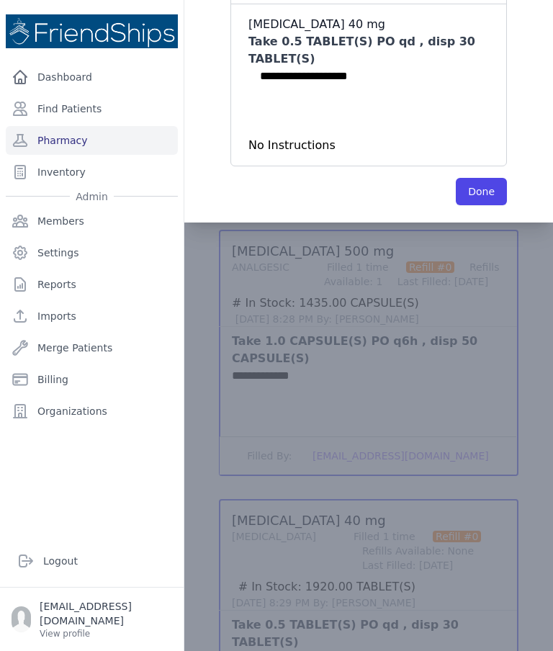
scroll to position [797, 0]
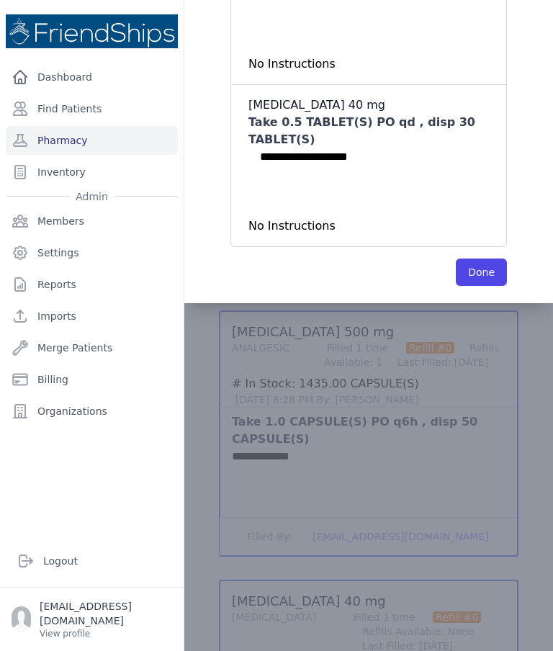
click at [480, 258] on button "Done" at bounding box center [481, 271] width 51 height 27
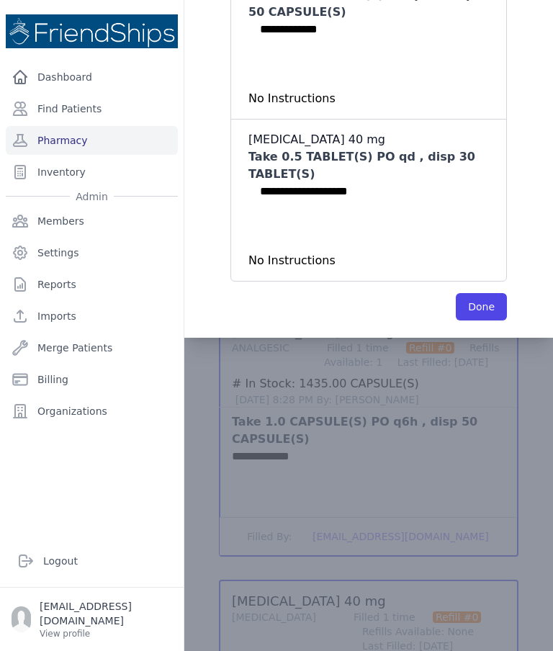
click at [484, 293] on button "Done" at bounding box center [481, 306] width 51 height 27
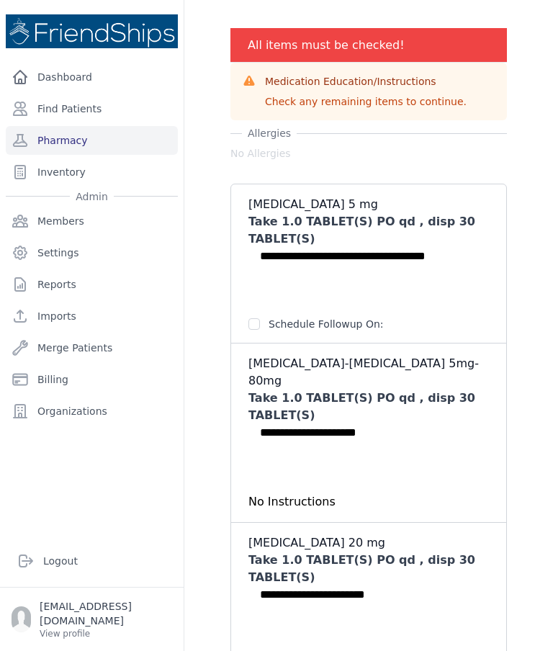
scroll to position [67, 0]
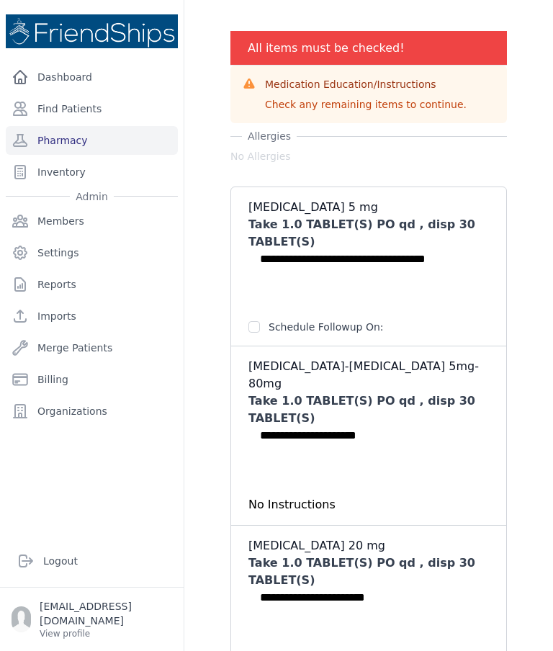
click at [250, 321] on input "checkbox" at bounding box center [254, 327] width 12 height 12
checkbox input "true"
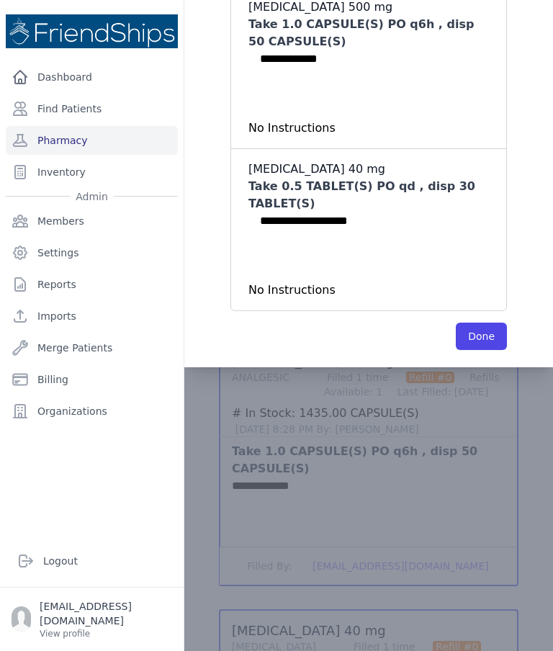
scroll to position [760, 0]
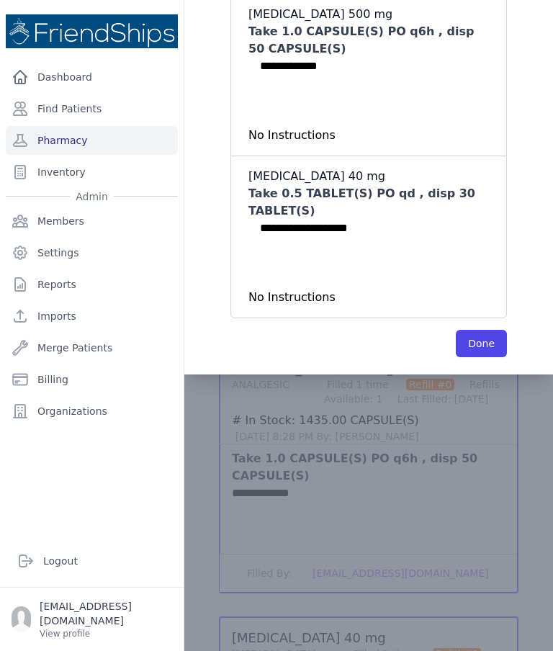
click at [492, 330] on button "Done" at bounding box center [481, 343] width 51 height 27
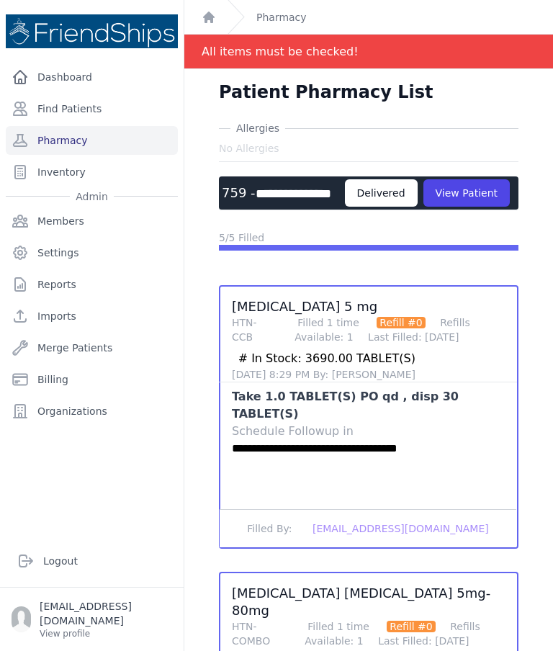
scroll to position [0, 0]
click at [345, 179] on div "Delivered" at bounding box center [381, 192] width 73 height 27
click at [109, 126] on link "Pharmacy" at bounding box center [92, 140] width 172 height 29
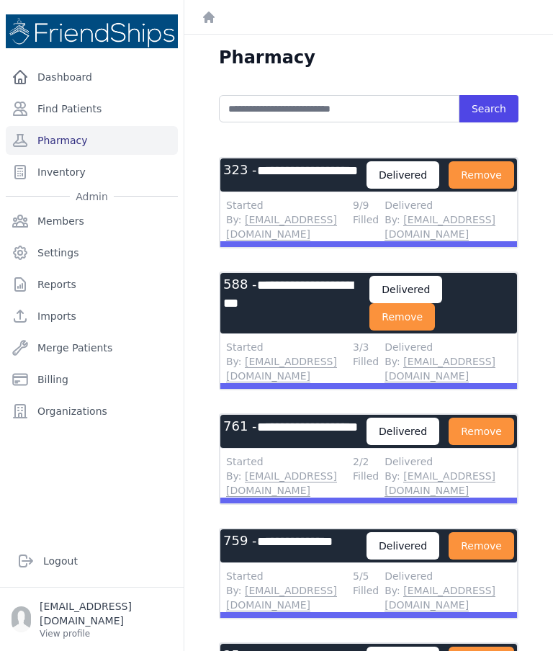
click at [449, 189] on button "Remove" at bounding box center [482, 174] width 66 height 27
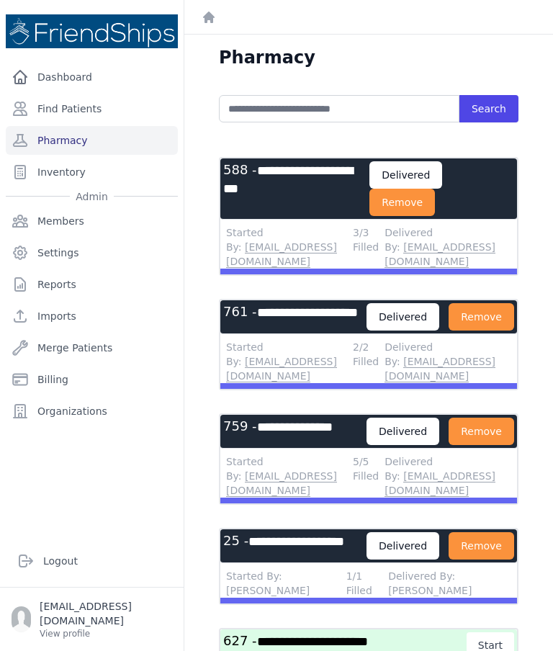
click at [435, 198] on button "Remove" at bounding box center [402, 202] width 66 height 27
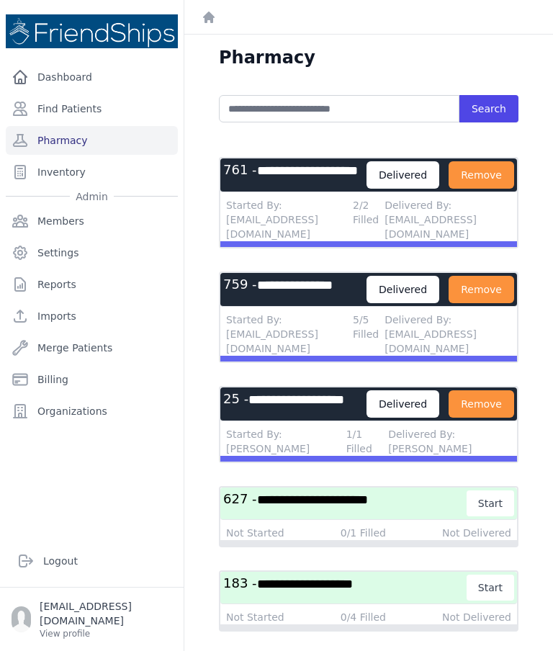
click at [449, 189] on button "Remove" at bounding box center [482, 174] width 66 height 27
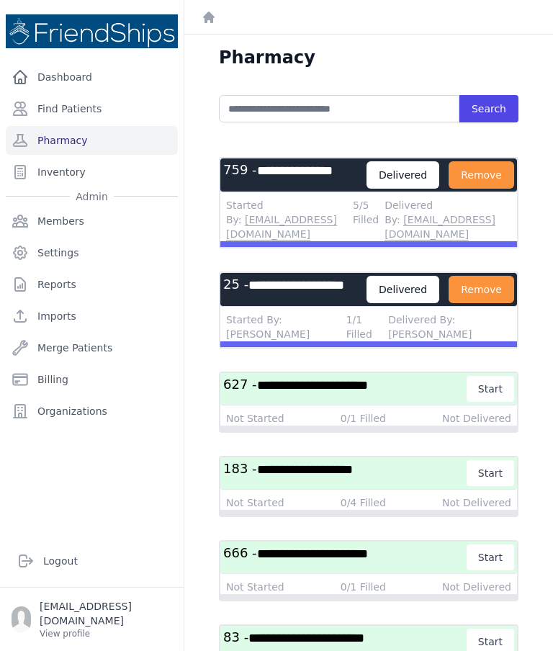
click at [488, 177] on button "Remove" at bounding box center [482, 174] width 66 height 27
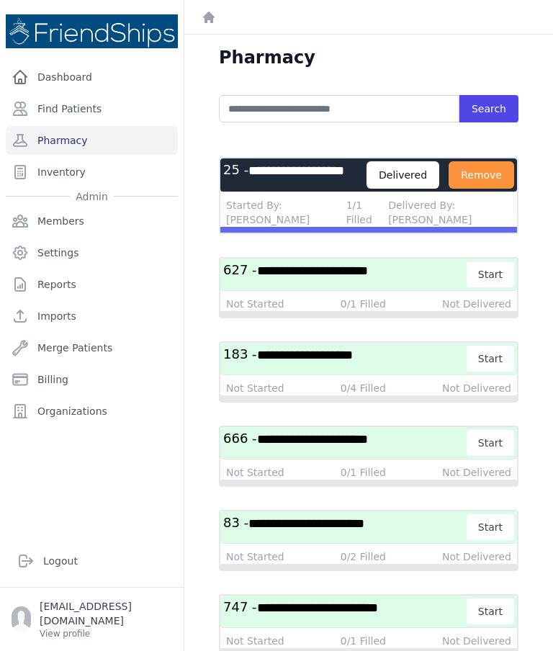
click at [449, 189] on button "Remove" at bounding box center [482, 174] width 66 height 27
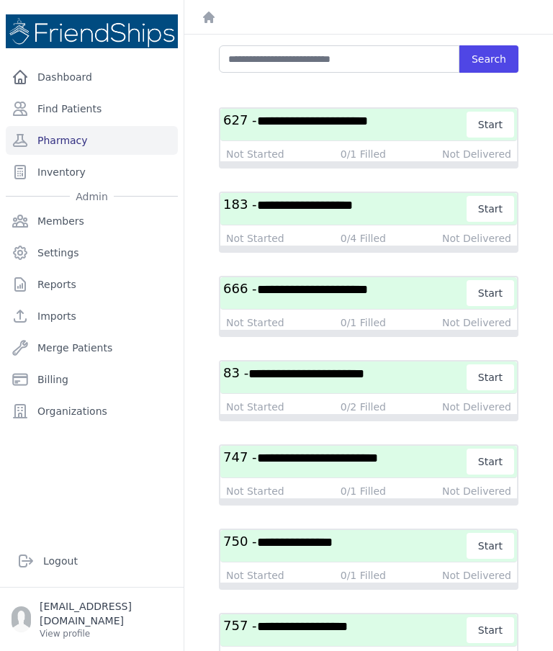
click at [107, 110] on link "Find Patients" at bounding box center [92, 108] width 172 height 29
